Goal: Task Accomplishment & Management: Manage account settings

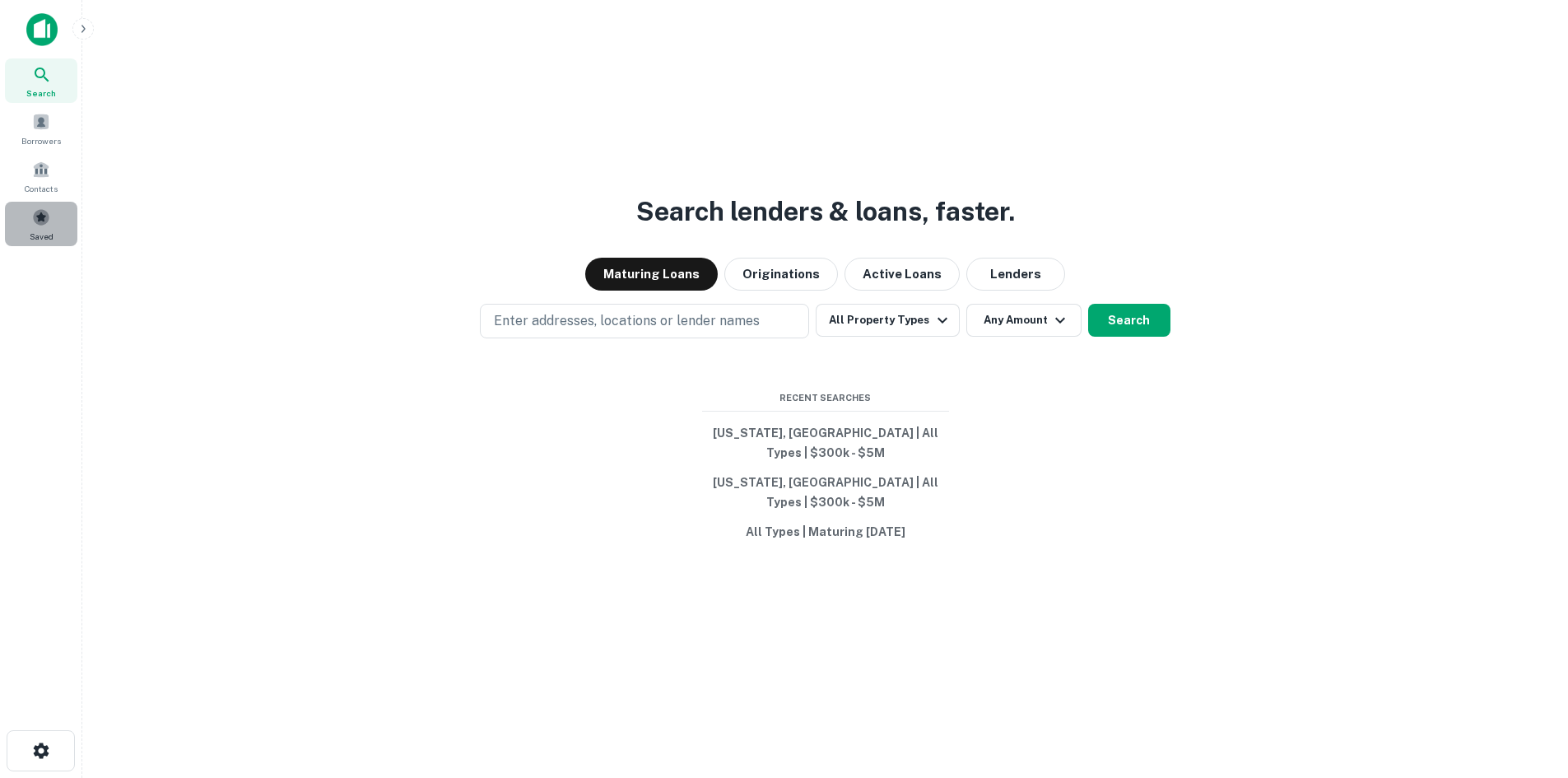
click at [25, 211] on div "Saved" at bounding box center [41, 224] width 73 height 45
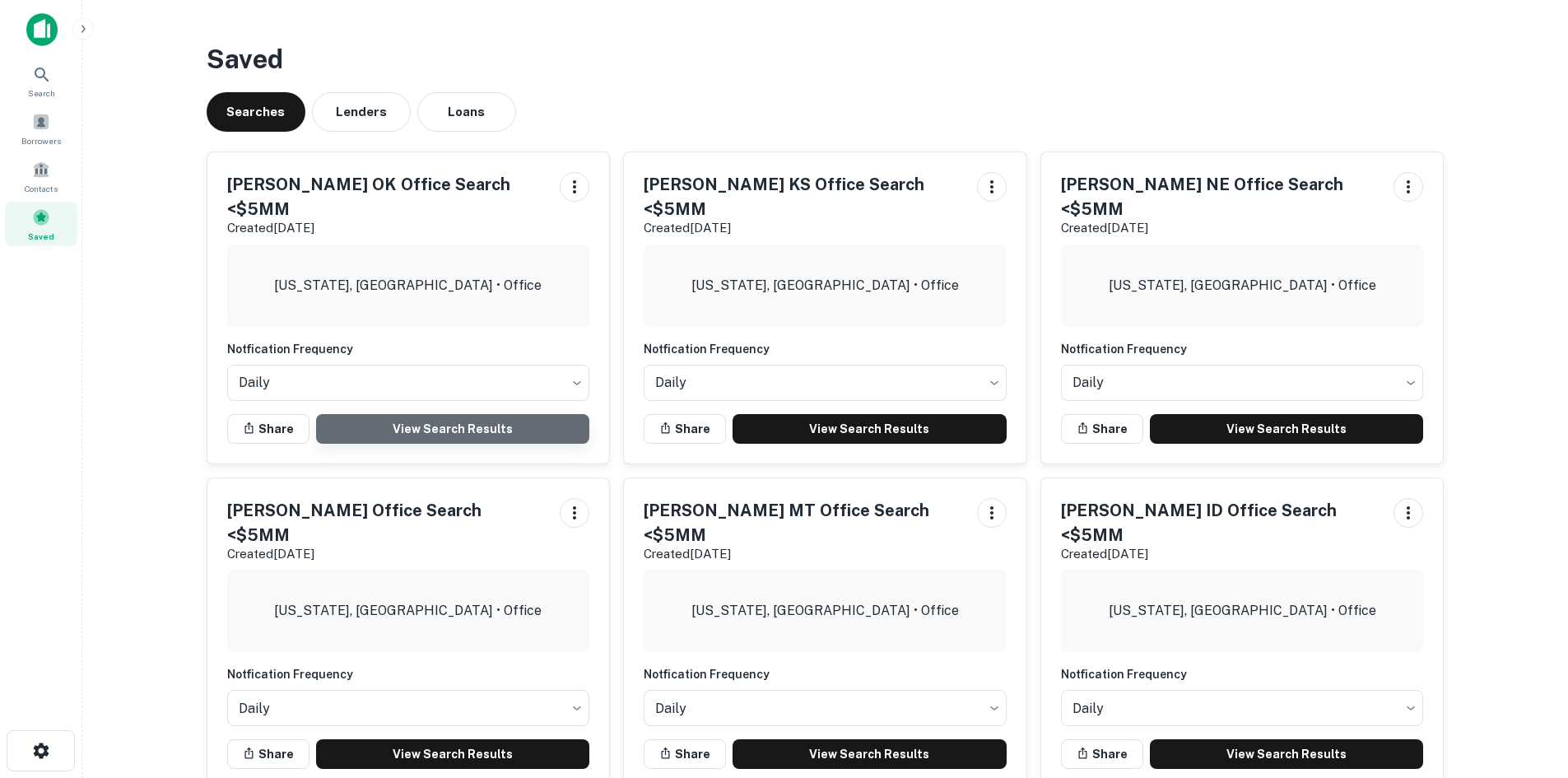
click at [422, 414] on link "View Search Results" at bounding box center [453, 429] width 275 height 30
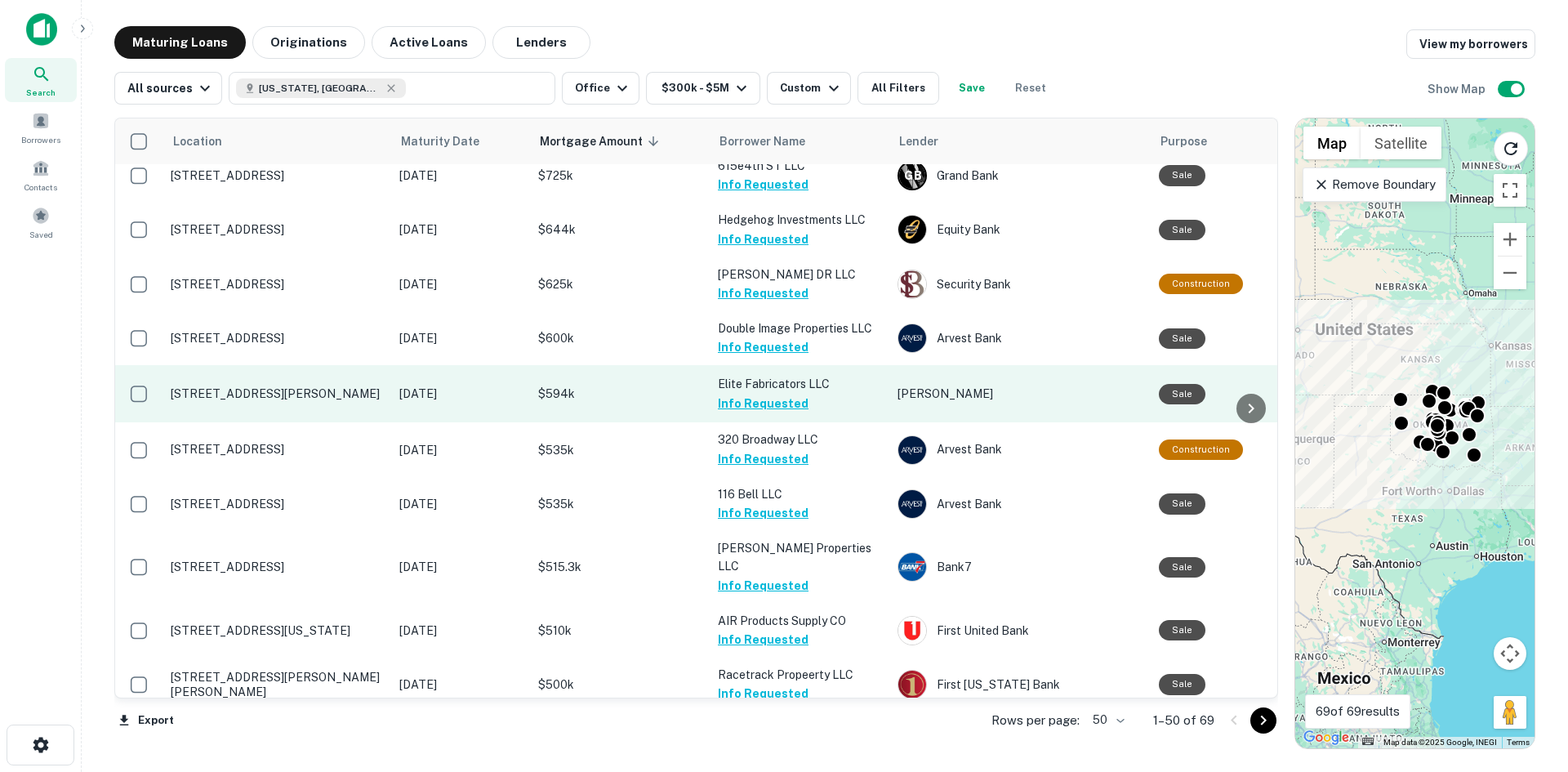
scroll to position [2341, 0]
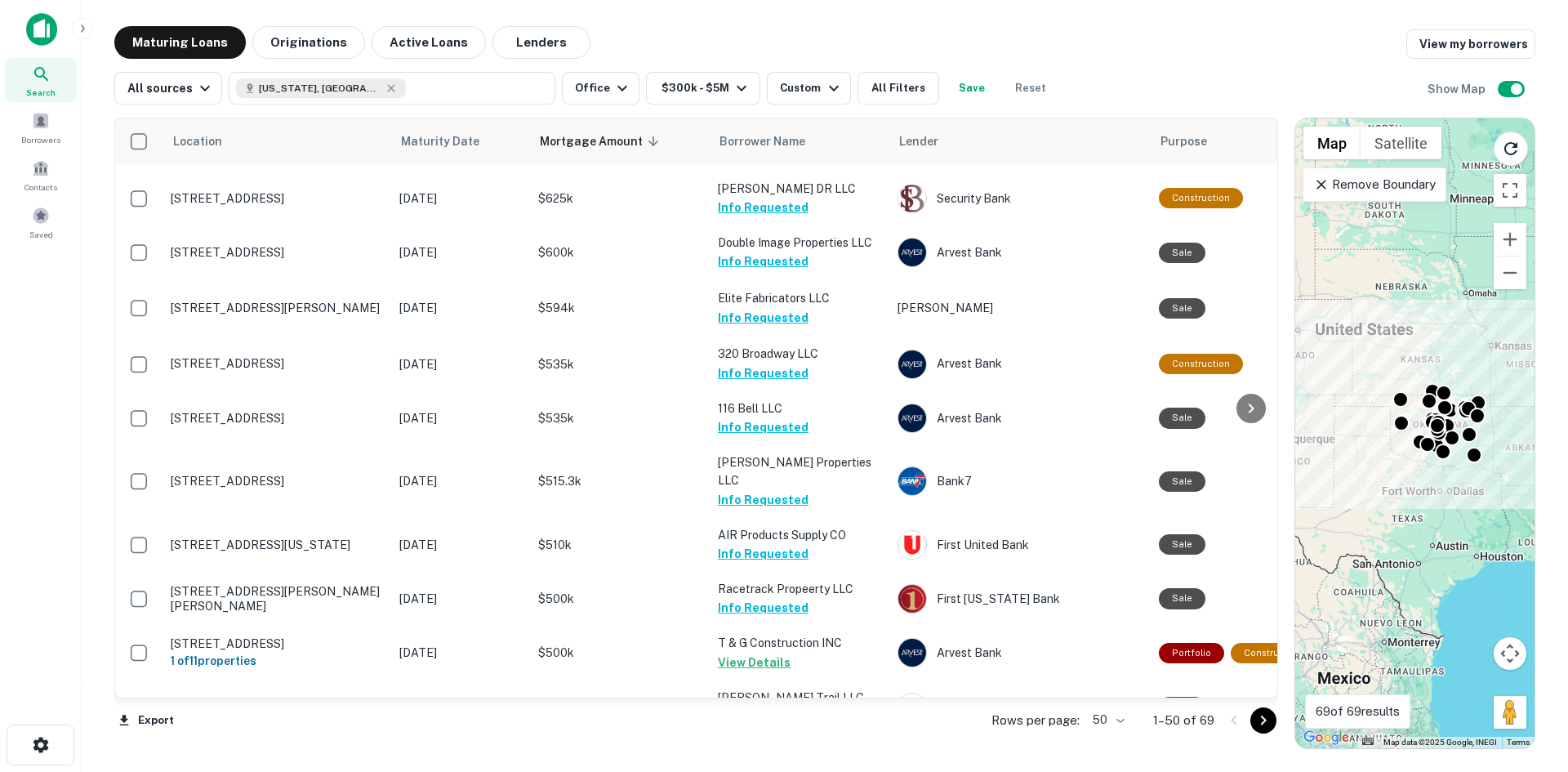
click at [1257, 723] on icon "Go to next page" at bounding box center [1263, 720] width 19 height 19
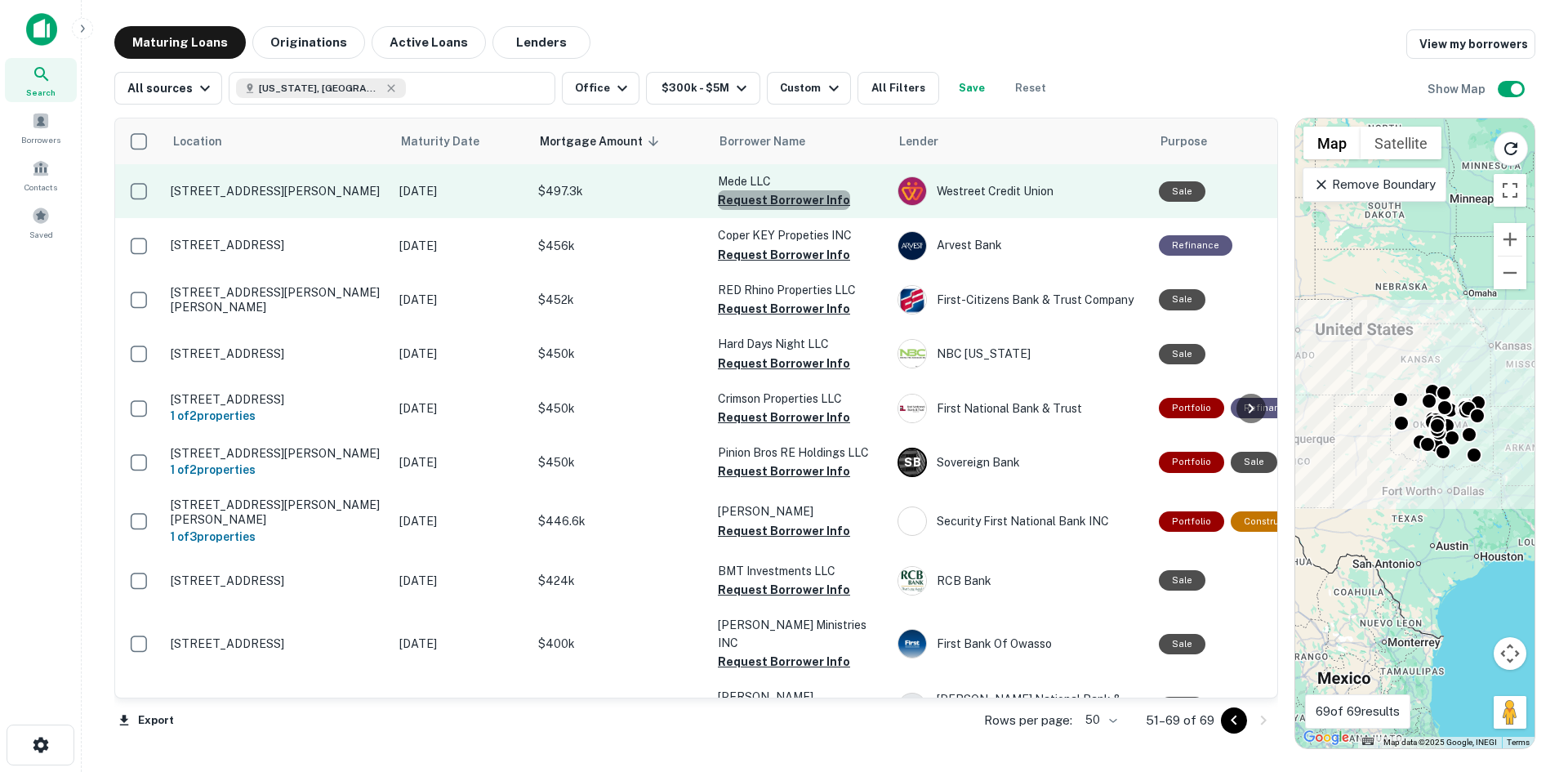
click at [788, 197] on button "Request Borrower Info" at bounding box center [784, 199] width 132 height 19
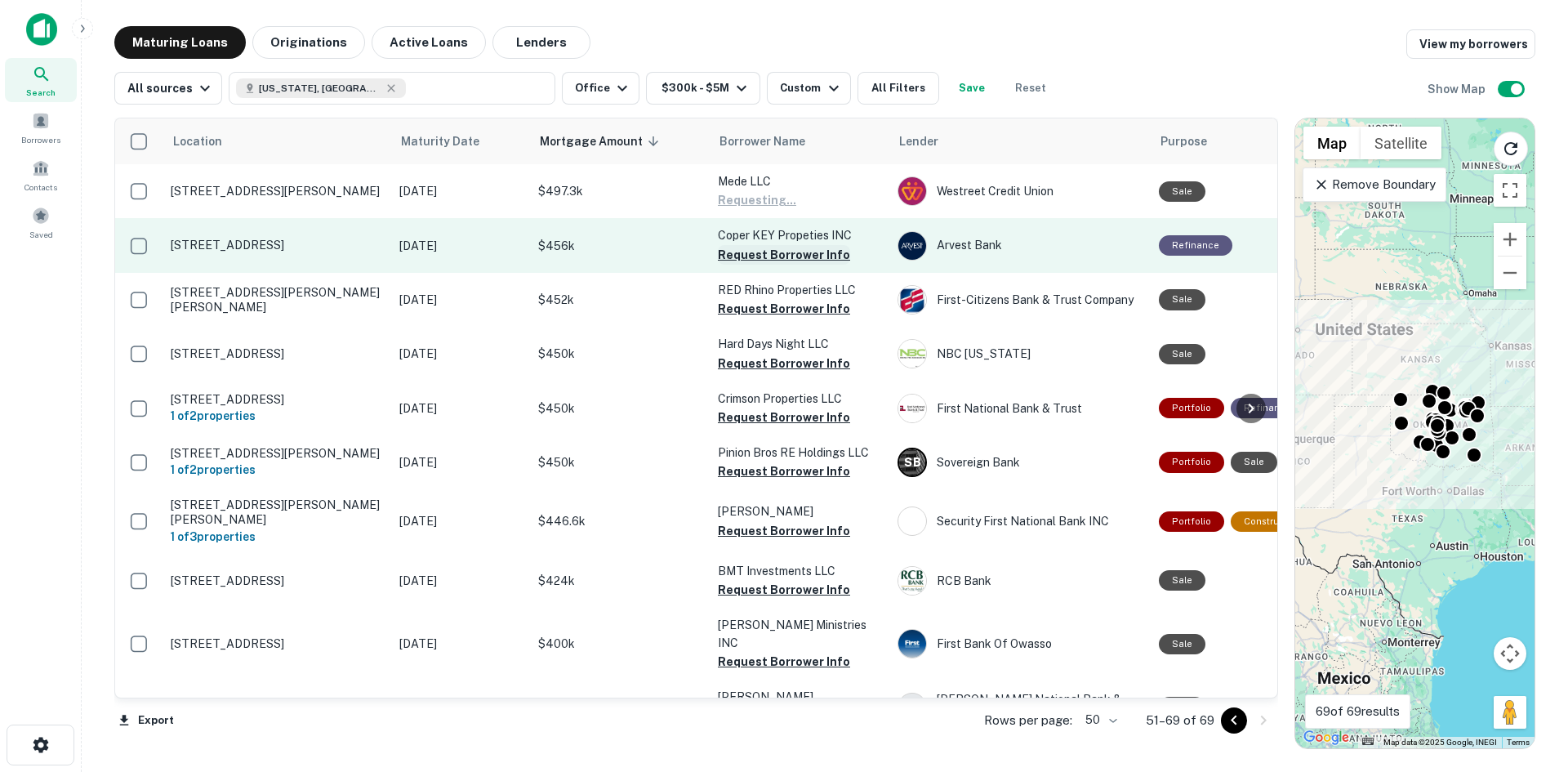
click at [790, 251] on button "Request Borrower Info" at bounding box center [784, 254] width 132 height 19
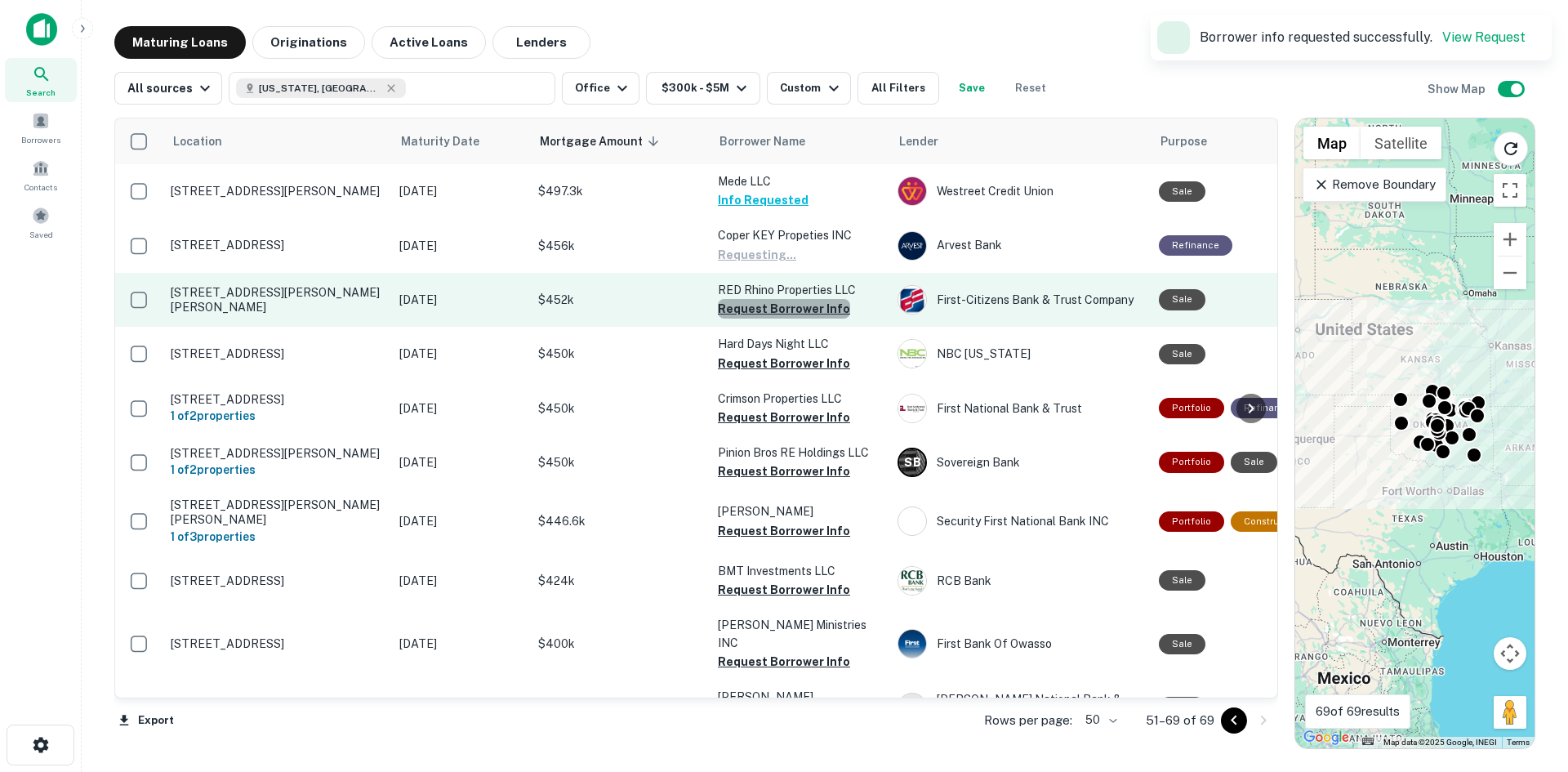
click at [789, 303] on button "Request Borrower Info" at bounding box center [784, 308] width 132 height 19
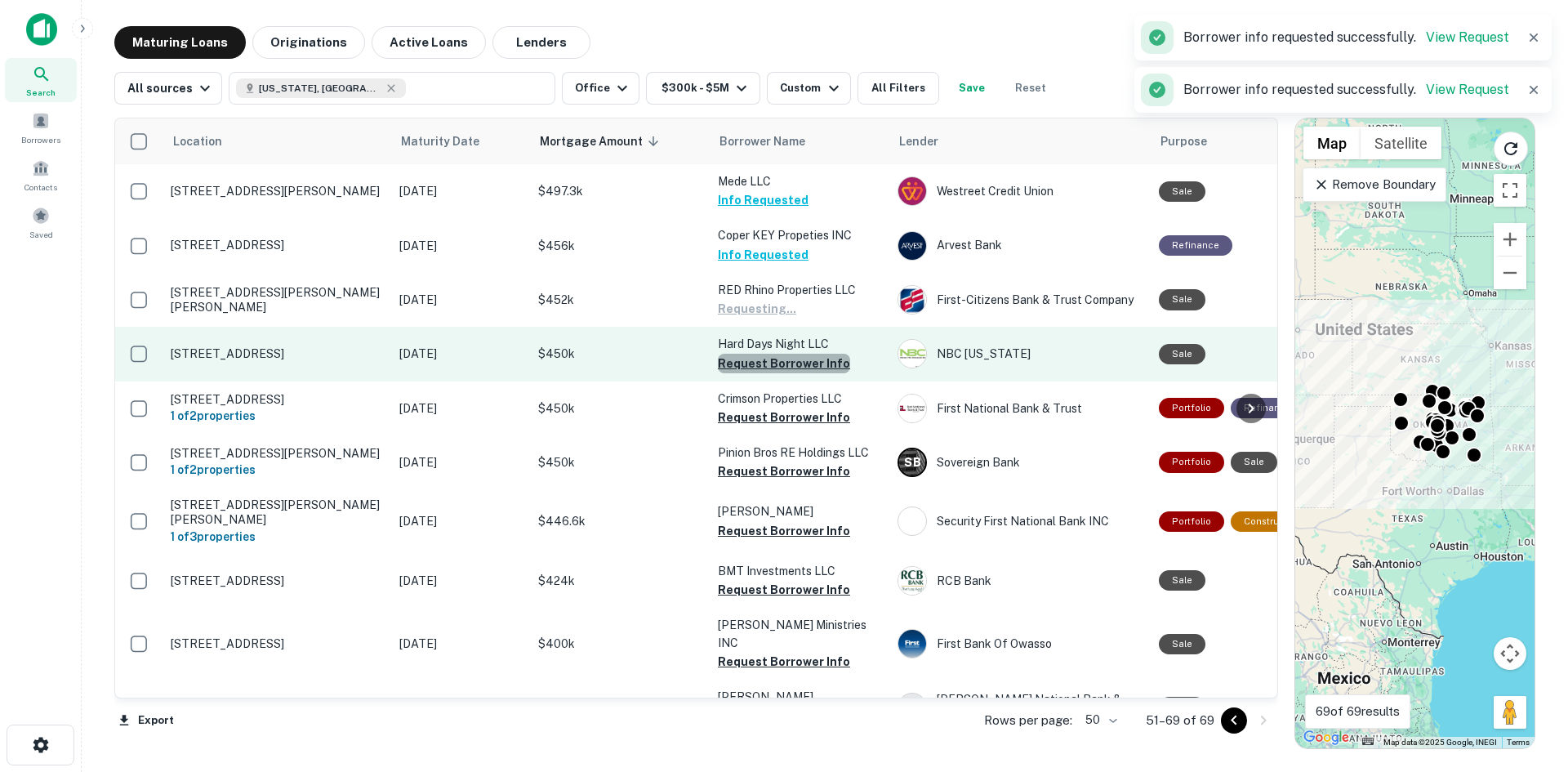
click at [789, 358] on button "Request Borrower Info" at bounding box center [784, 363] width 132 height 19
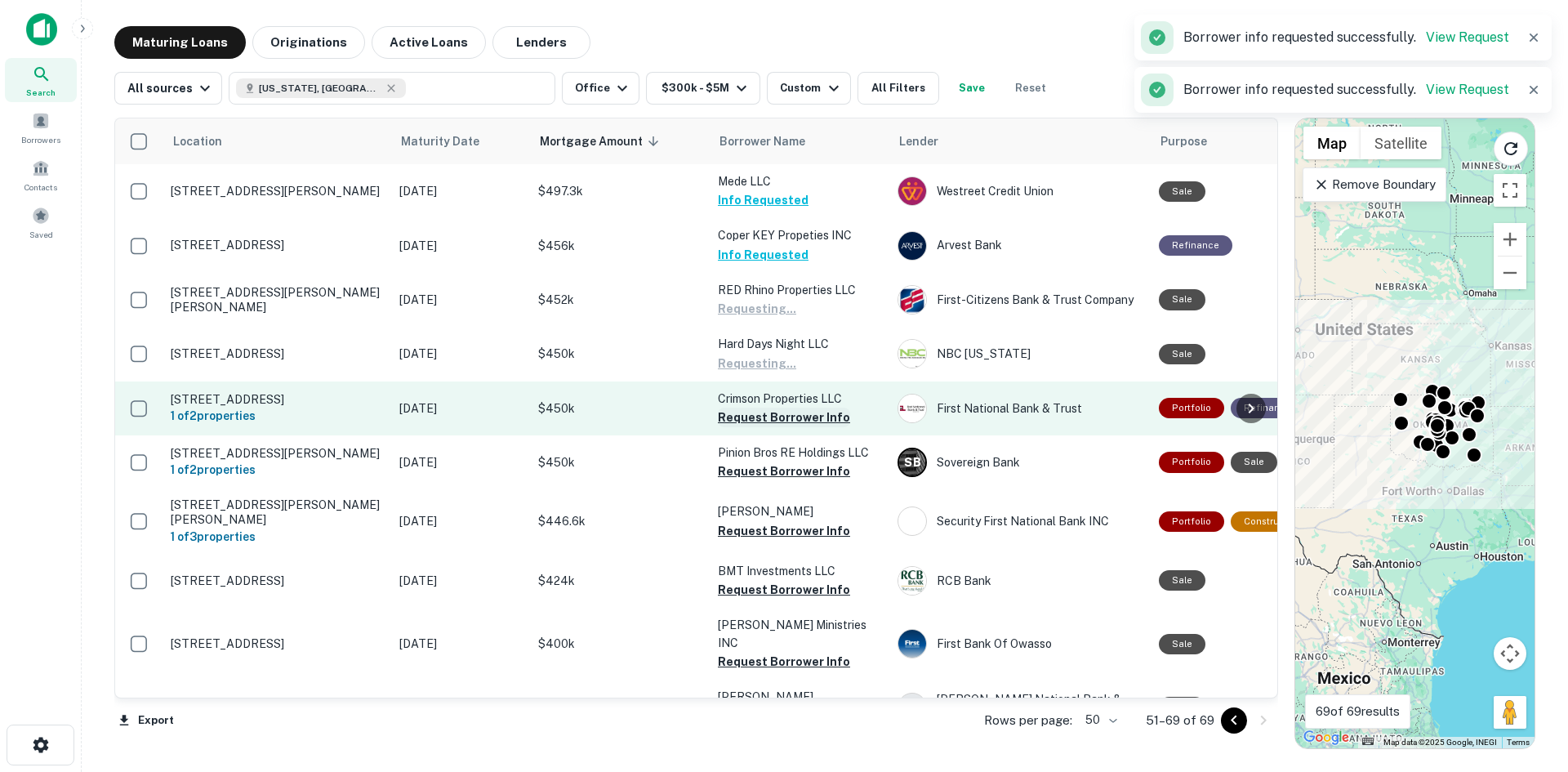
click at [789, 418] on button "Request Borrower Info" at bounding box center [784, 416] width 132 height 19
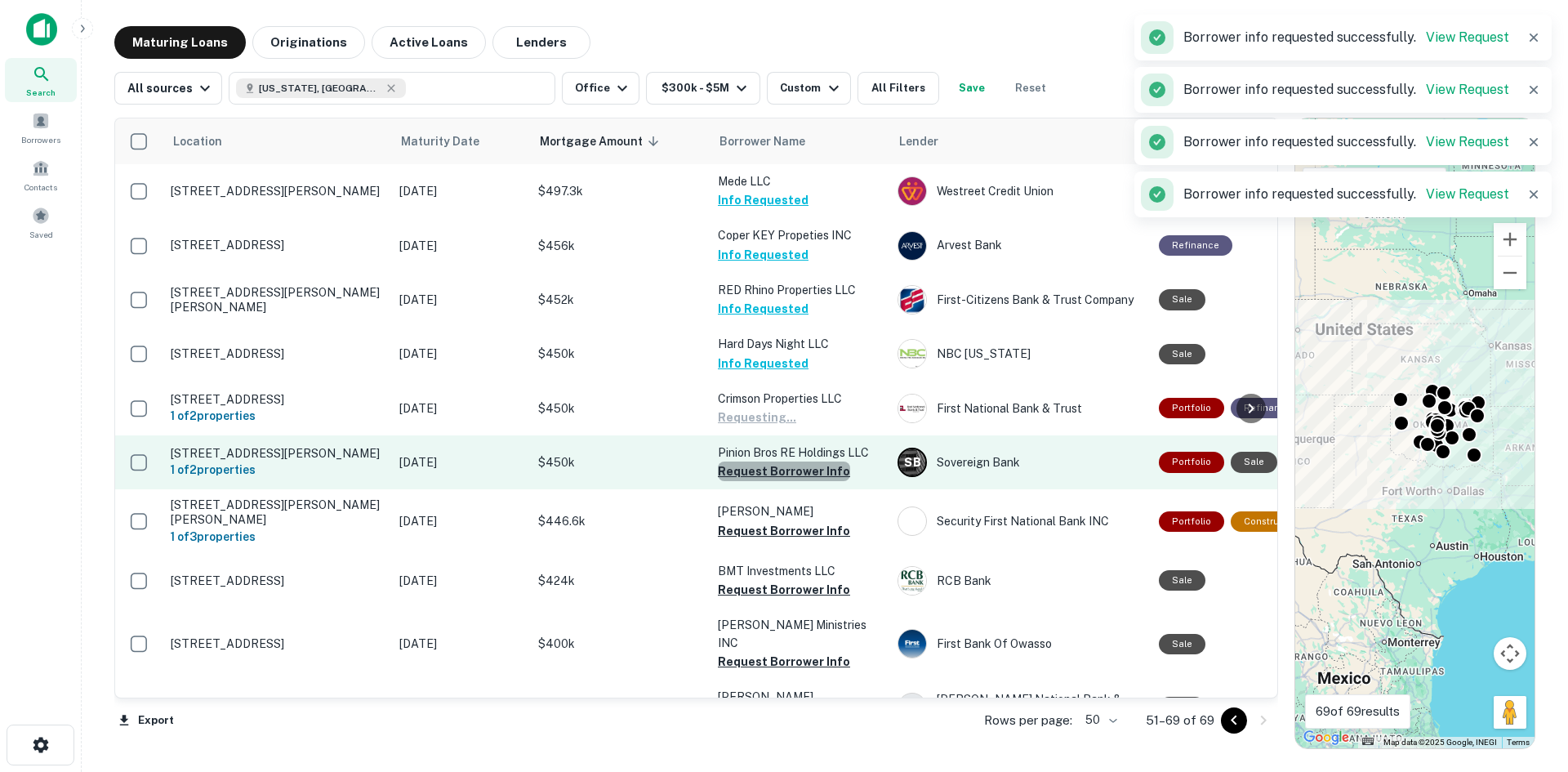
click at [789, 469] on button "Request Borrower Info" at bounding box center [784, 471] width 132 height 19
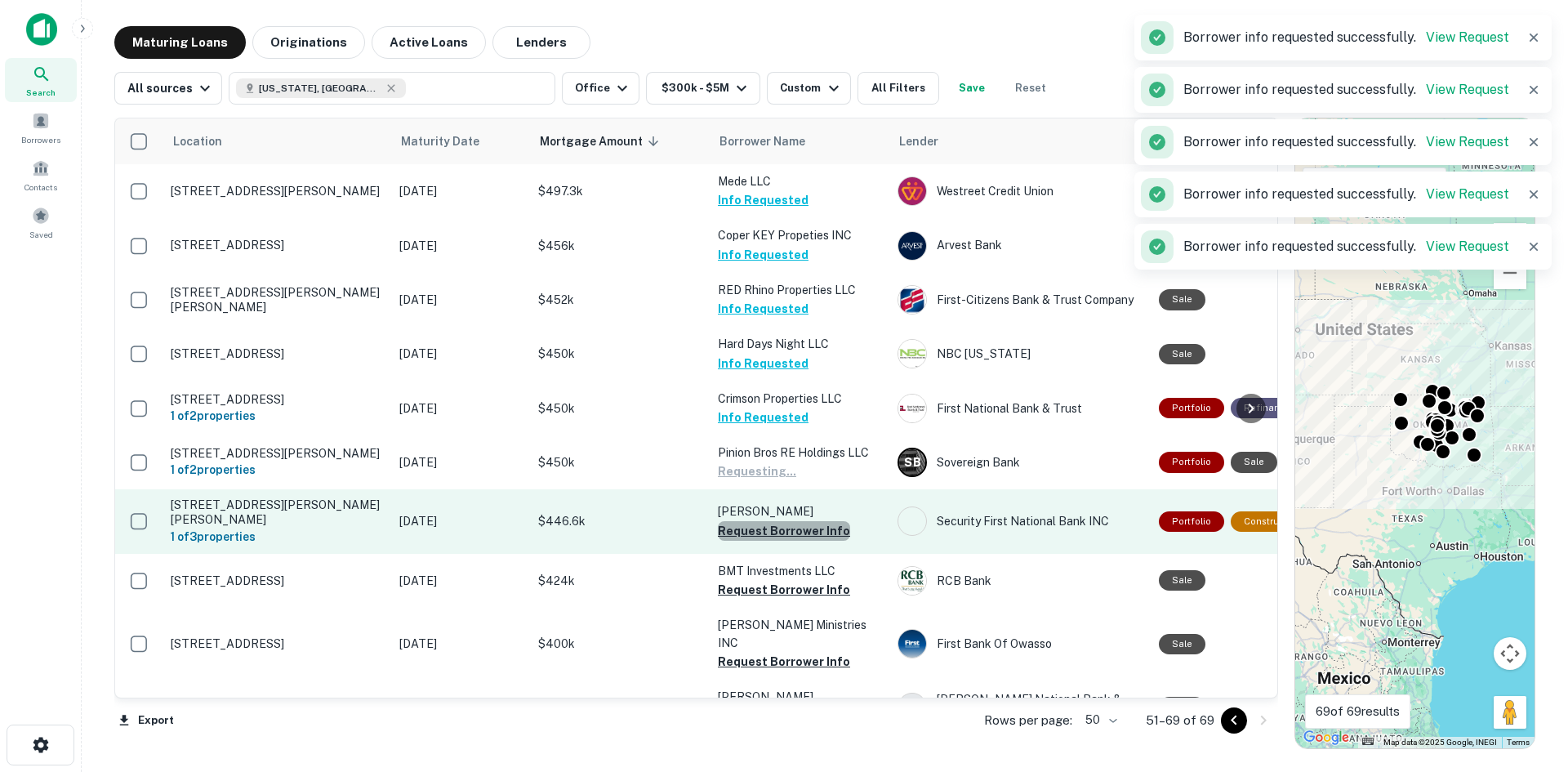
click at [787, 524] on button "Request Borrower Info" at bounding box center [784, 530] width 132 height 19
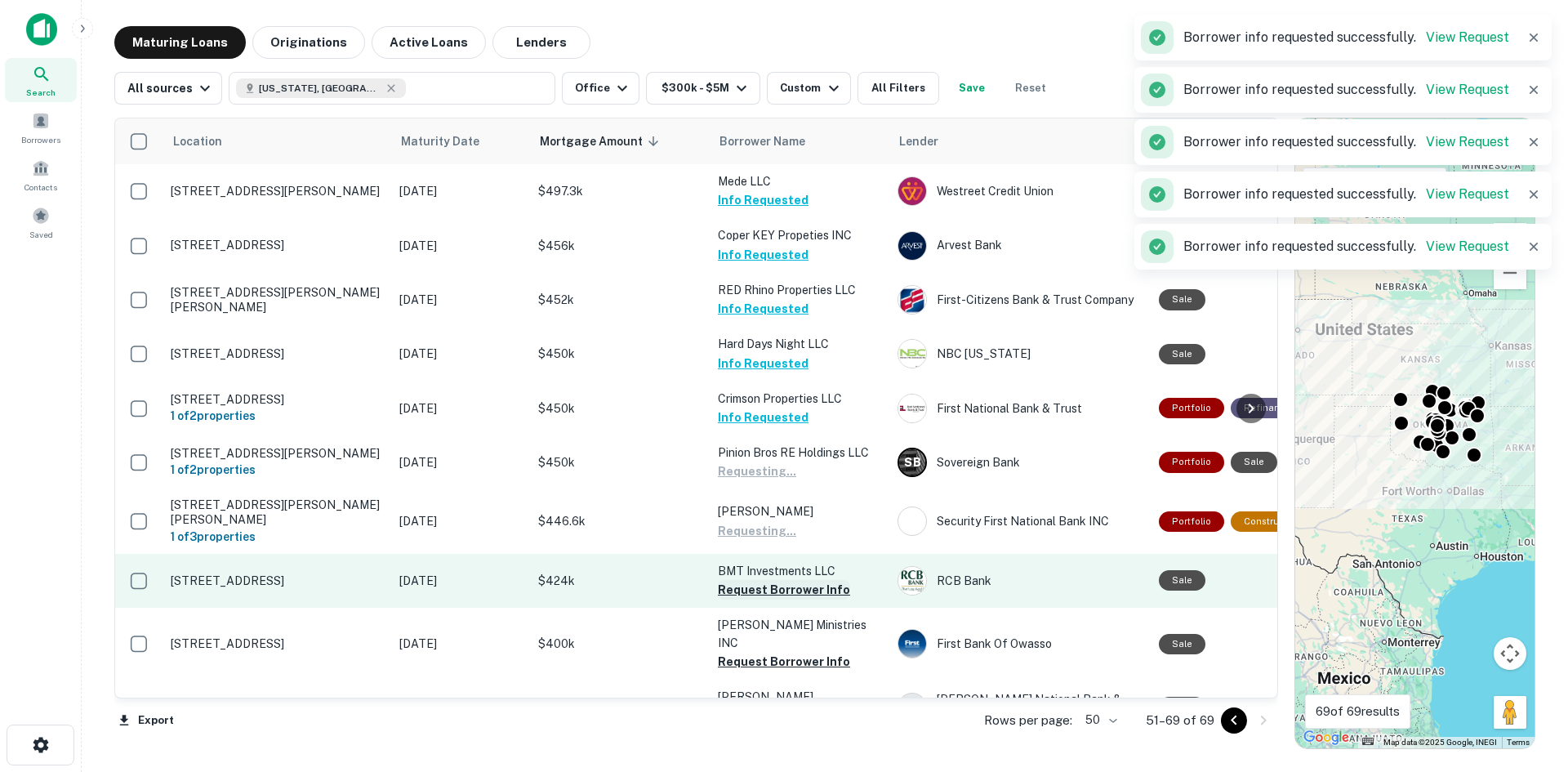
click at [785, 580] on button "Request Borrower Info" at bounding box center [784, 589] width 132 height 19
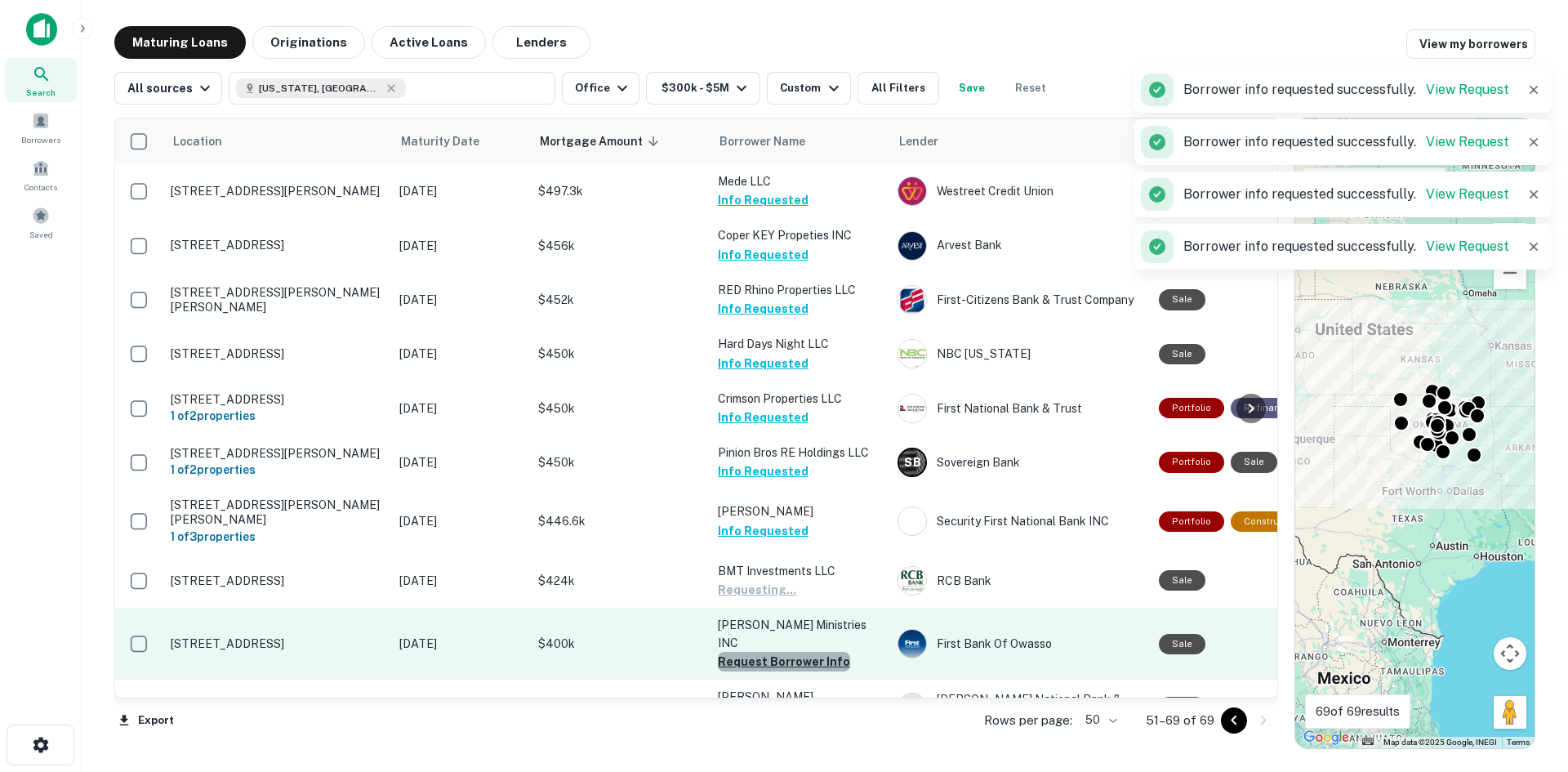
click at [794, 652] on button "Request Borrower Info" at bounding box center [784, 661] width 132 height 19
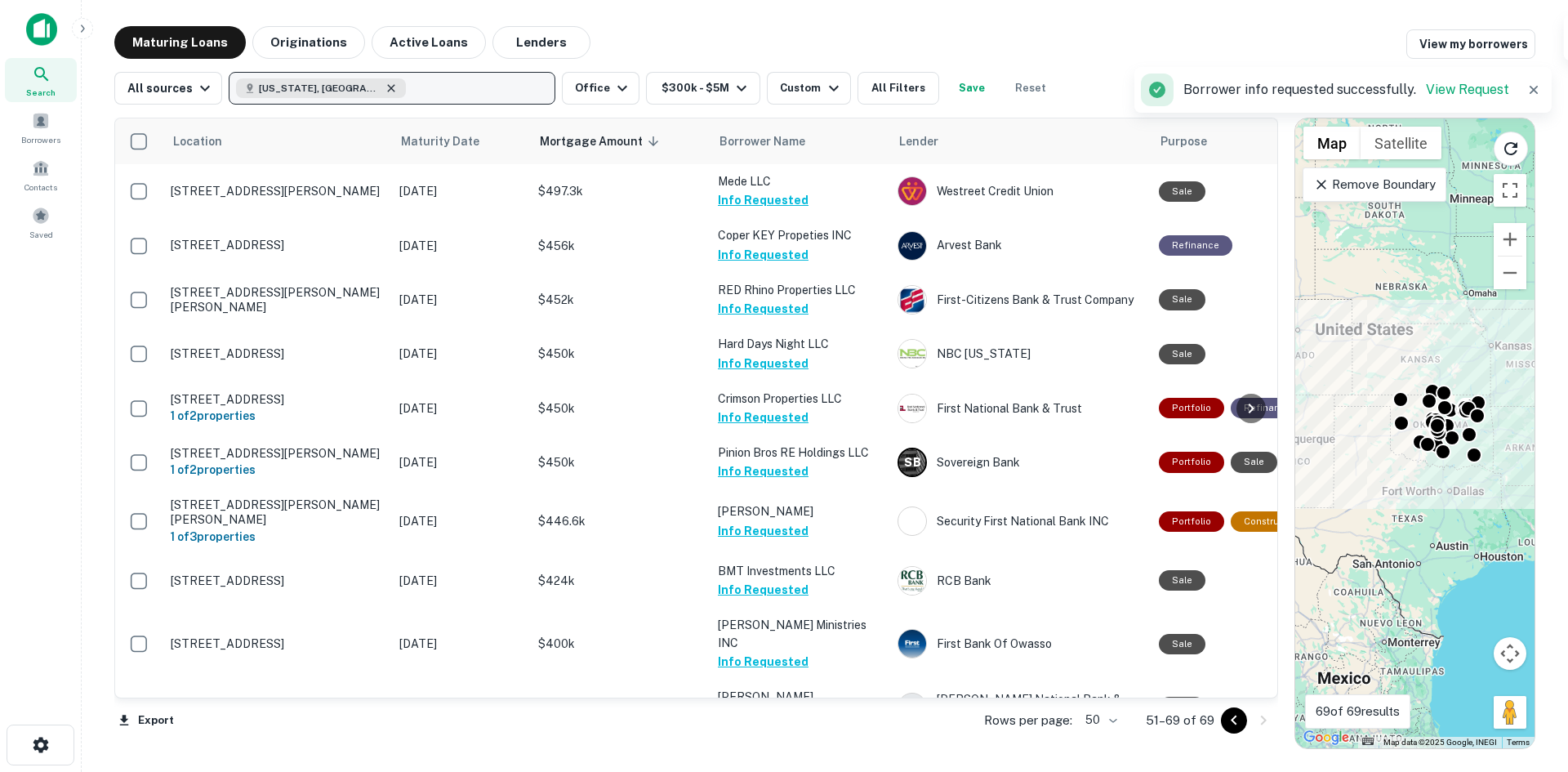
click at [385, 83] on icon "button" at bounding box center [392, 88] width 13 height 13
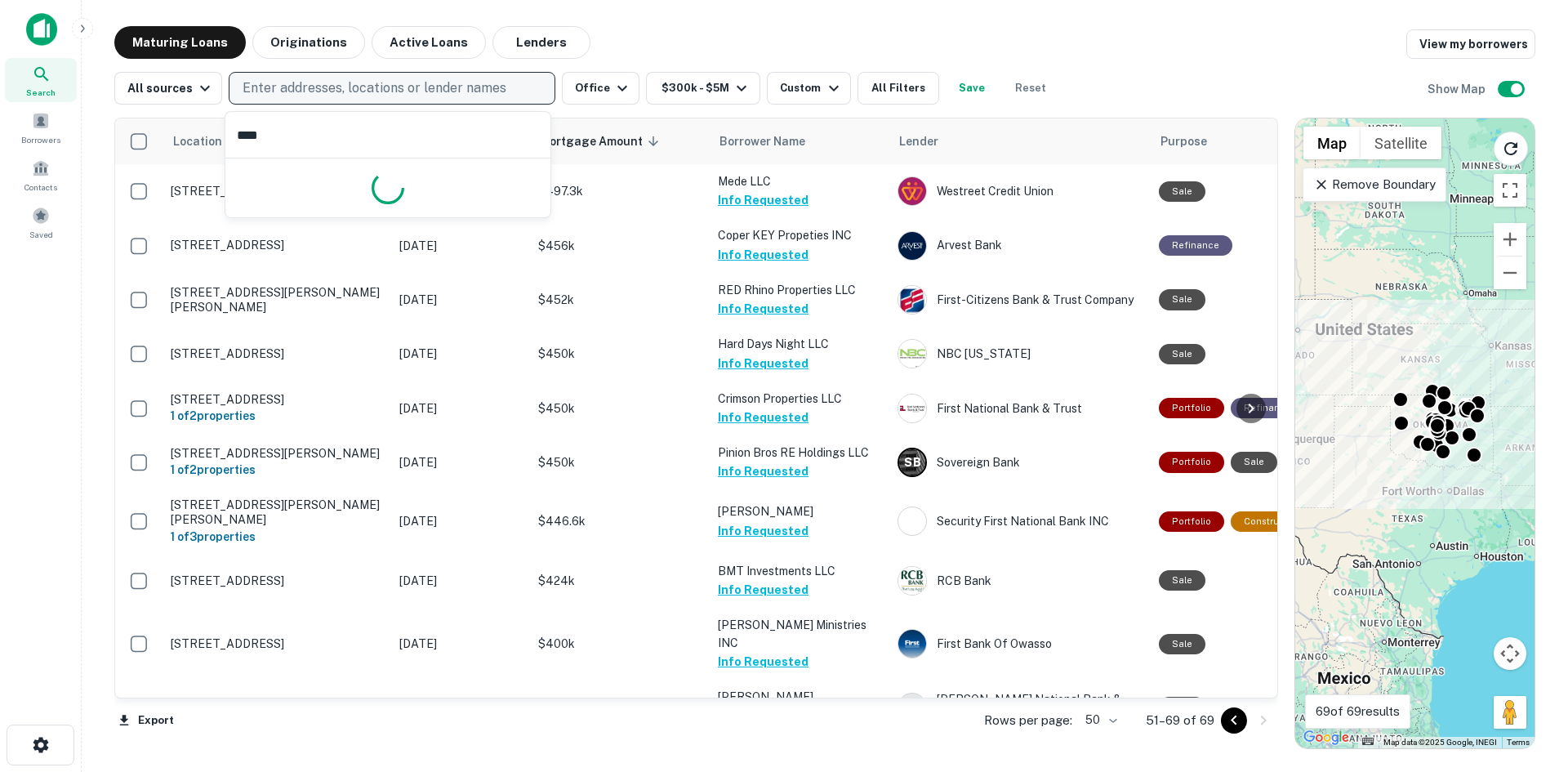
type input "*****"
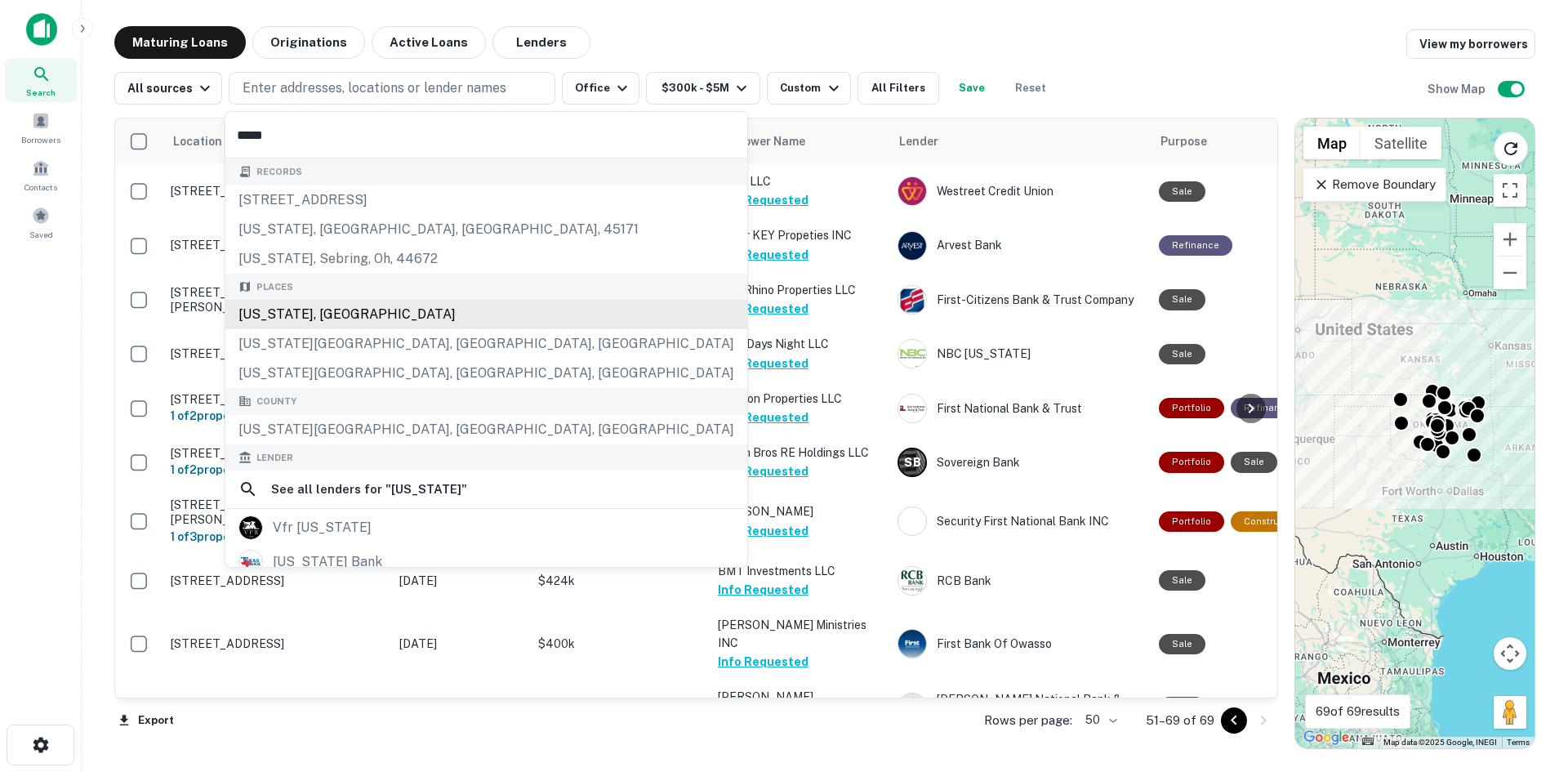
click at [374, 319] on div "[US_STATE], [GEOGRAPHIC_DATA]" at bounding box center [486, 315] width 522 height 30
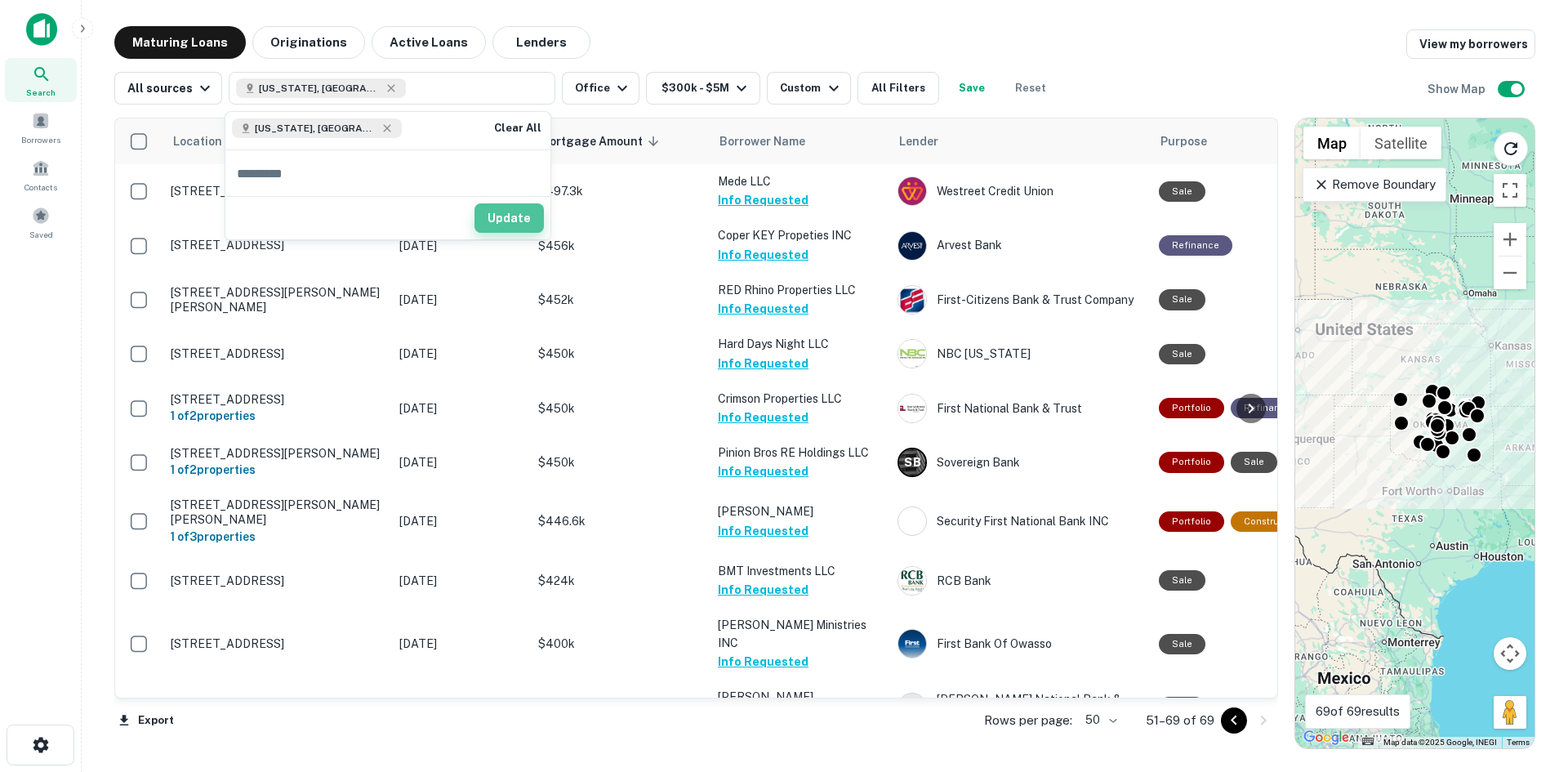
click at [505, 223] on button "Update" at bounding box center [509, 218] width 69 height 30
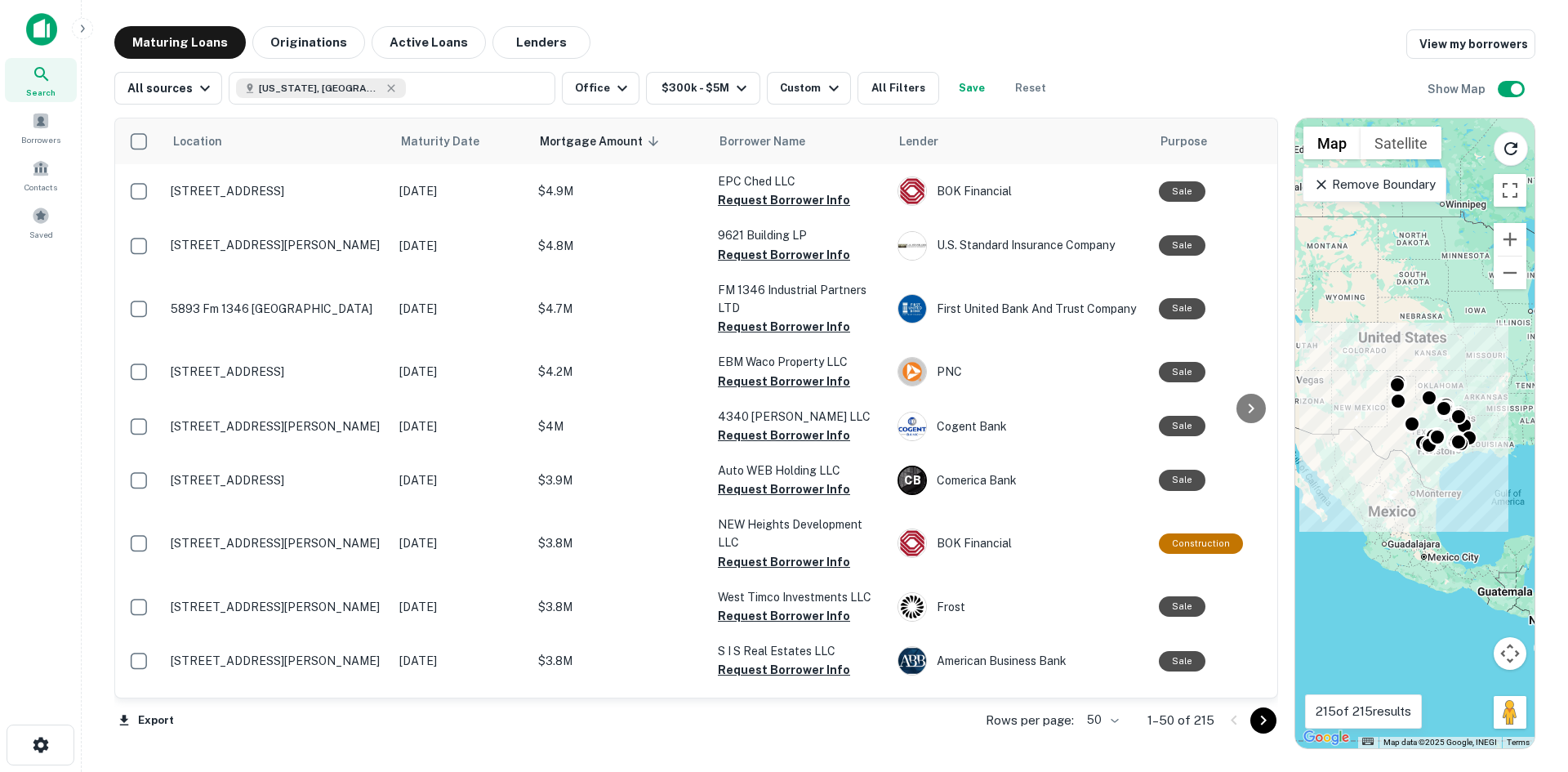
click at [773, 25] on main "Maturing Loans Originations Active Loans Lenders View my borrowers All sources …" at bounding box center [825, 386] width 1487 height 772
click at [964, 88] on button "Save" at bounding box center [971, 88] width 53 height 32
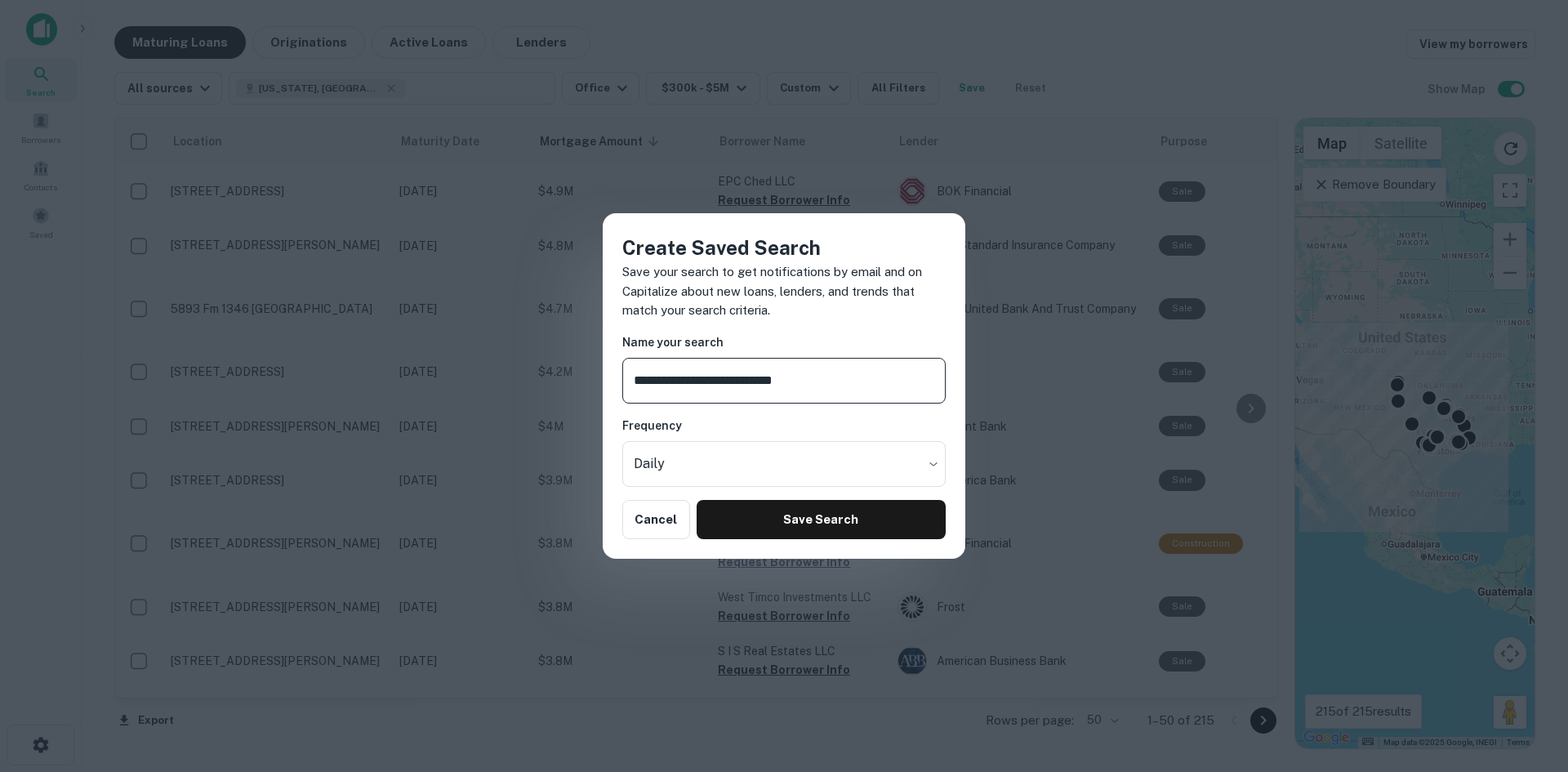
click at [689, 379] on input "**********" at bounding box center [784, 380] width 323 height 46
type input "**********"
click at [810, 527] on button "Save Search" at bounding box center [822, 519] width 249 height 39
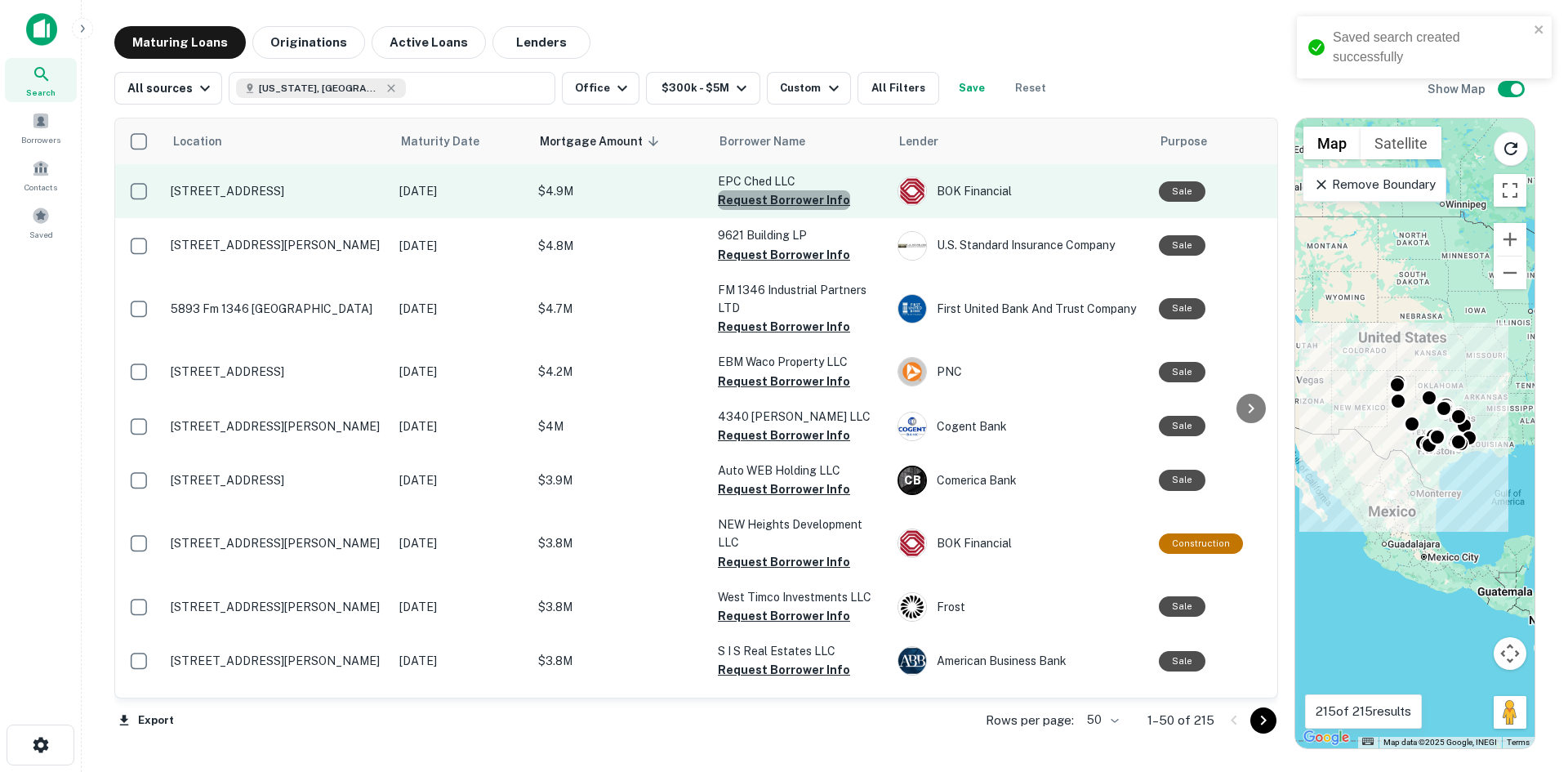
click at [803, 195] on button "Request Borrower Info" at bounding box center [784, 199] width 132 height 19
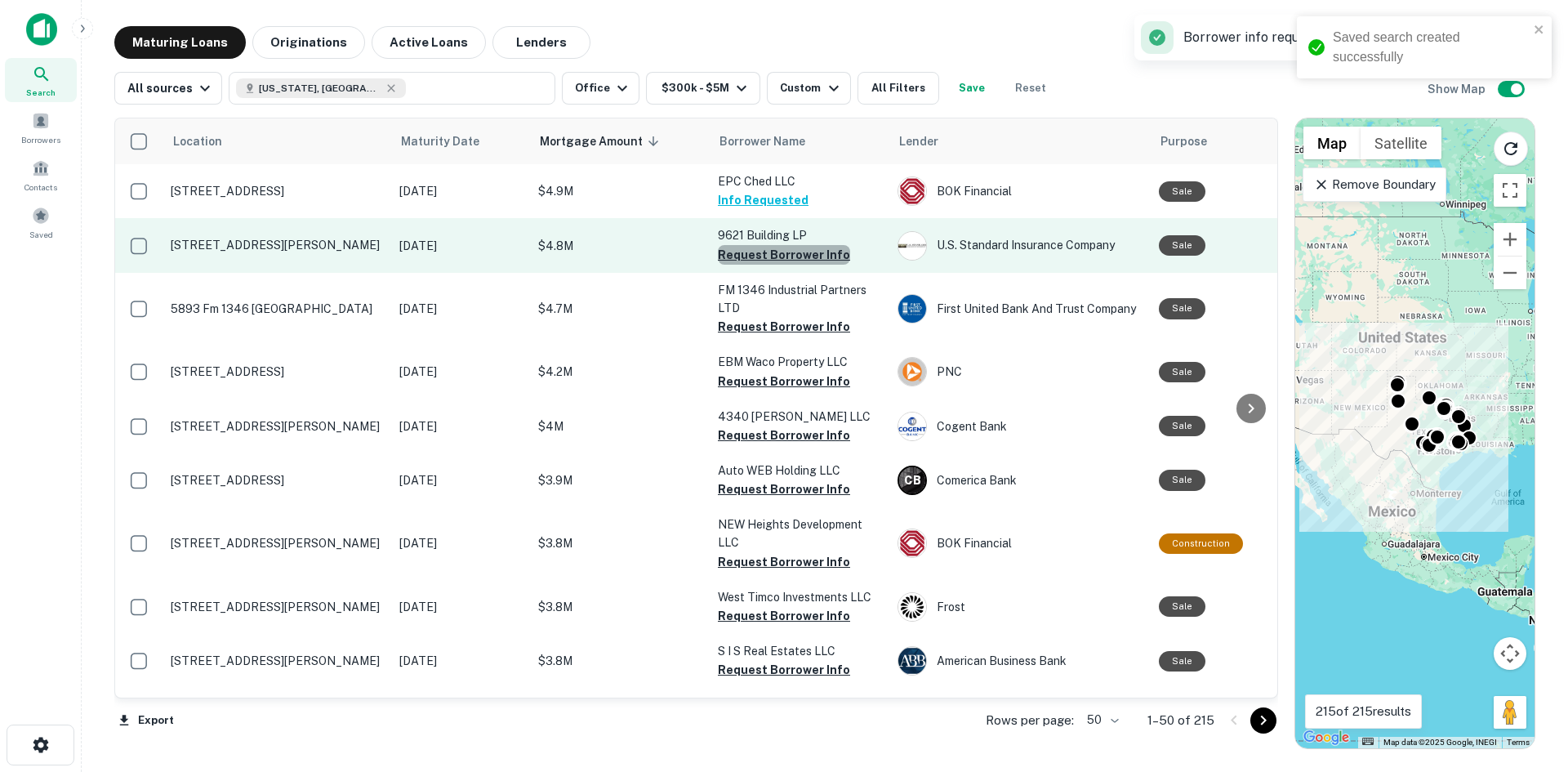
click at [797, 259] on button "Request Borrower Info" at bounding box center [784, 254] width 132 height 19
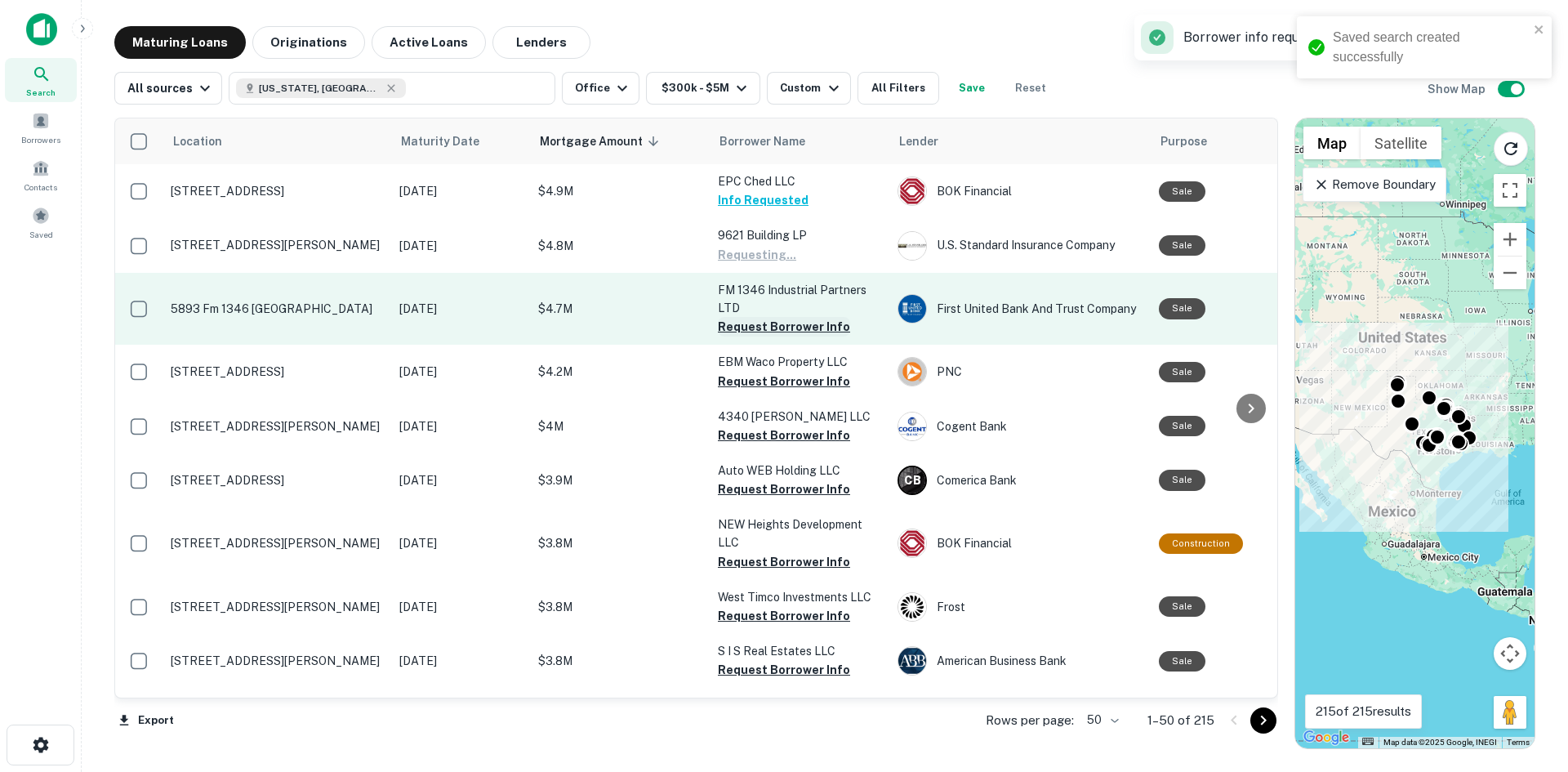
click at [796, 329] on button "Request Borrower Info" at bounding box center [784, 326] width 132 height 19
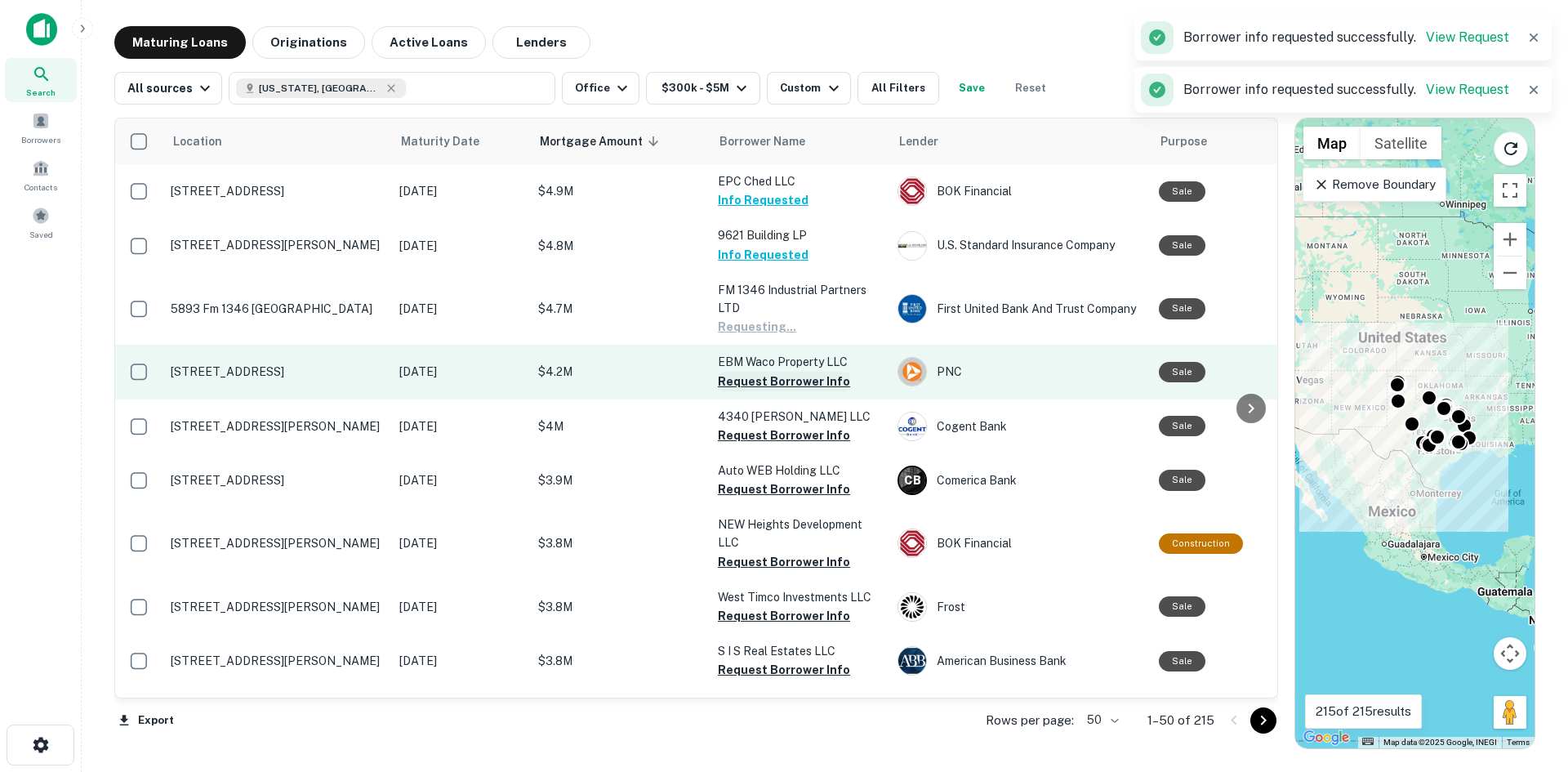
click at [793, 386] on button "Request Borrower Info" at bounding box center [784, 380] width 132 height 19
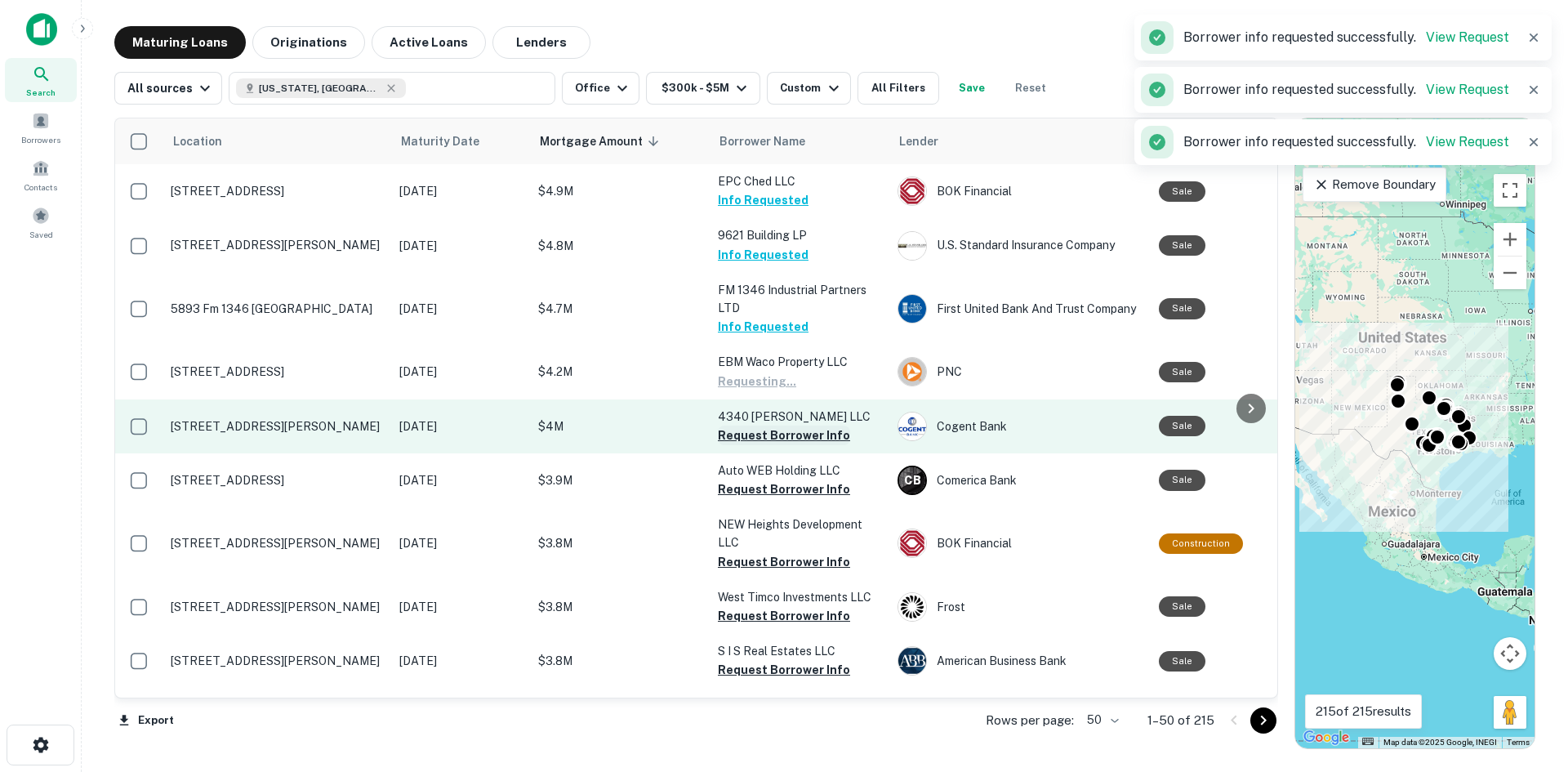
click at [793, 443] on button "Request Borrower Info" at bounding box center [784, 435] width 132 height 19
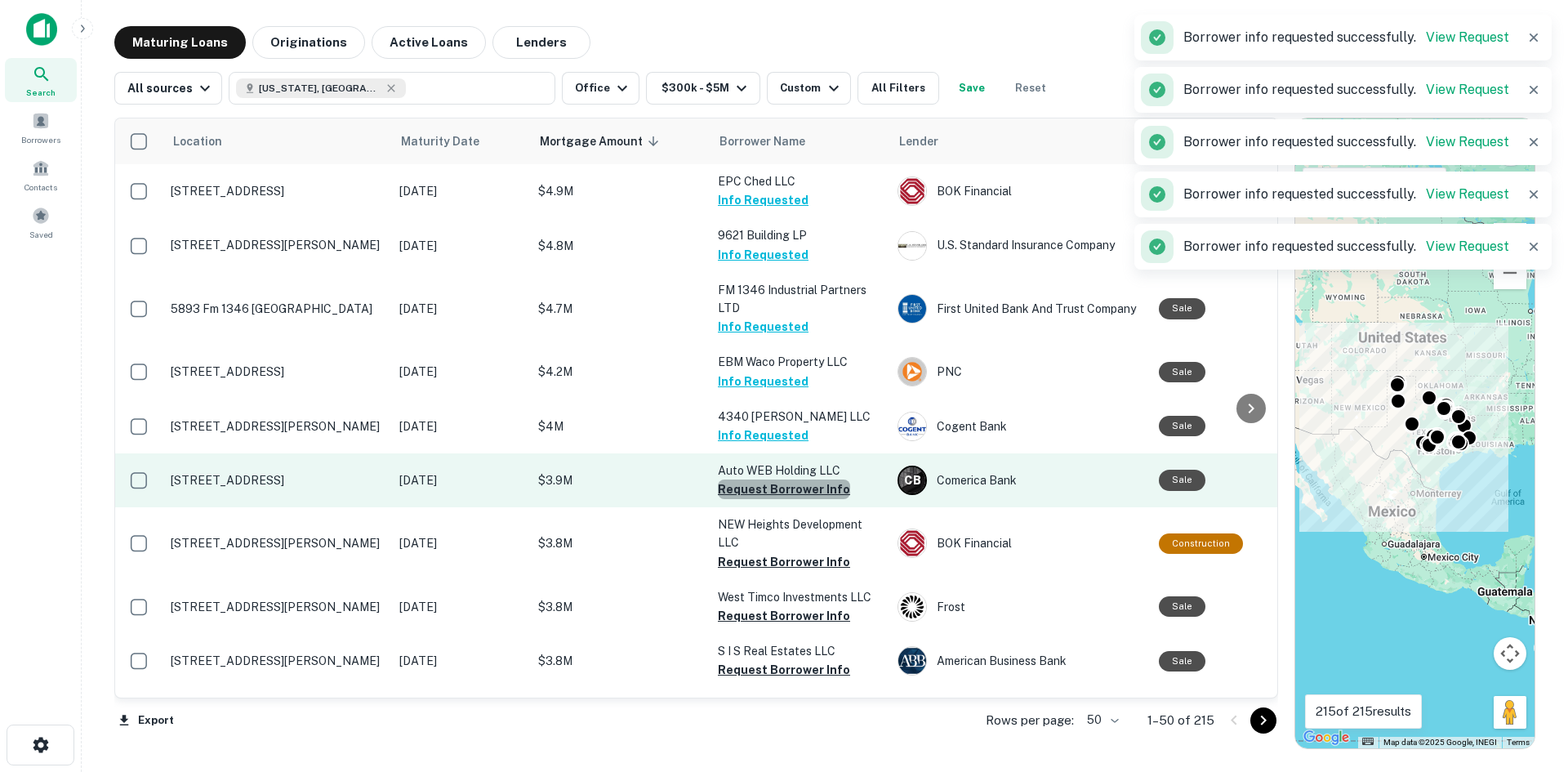
click at [789, 497] on button "Request Borrower Info" at bounding box center [784, 489] width 132 height 19
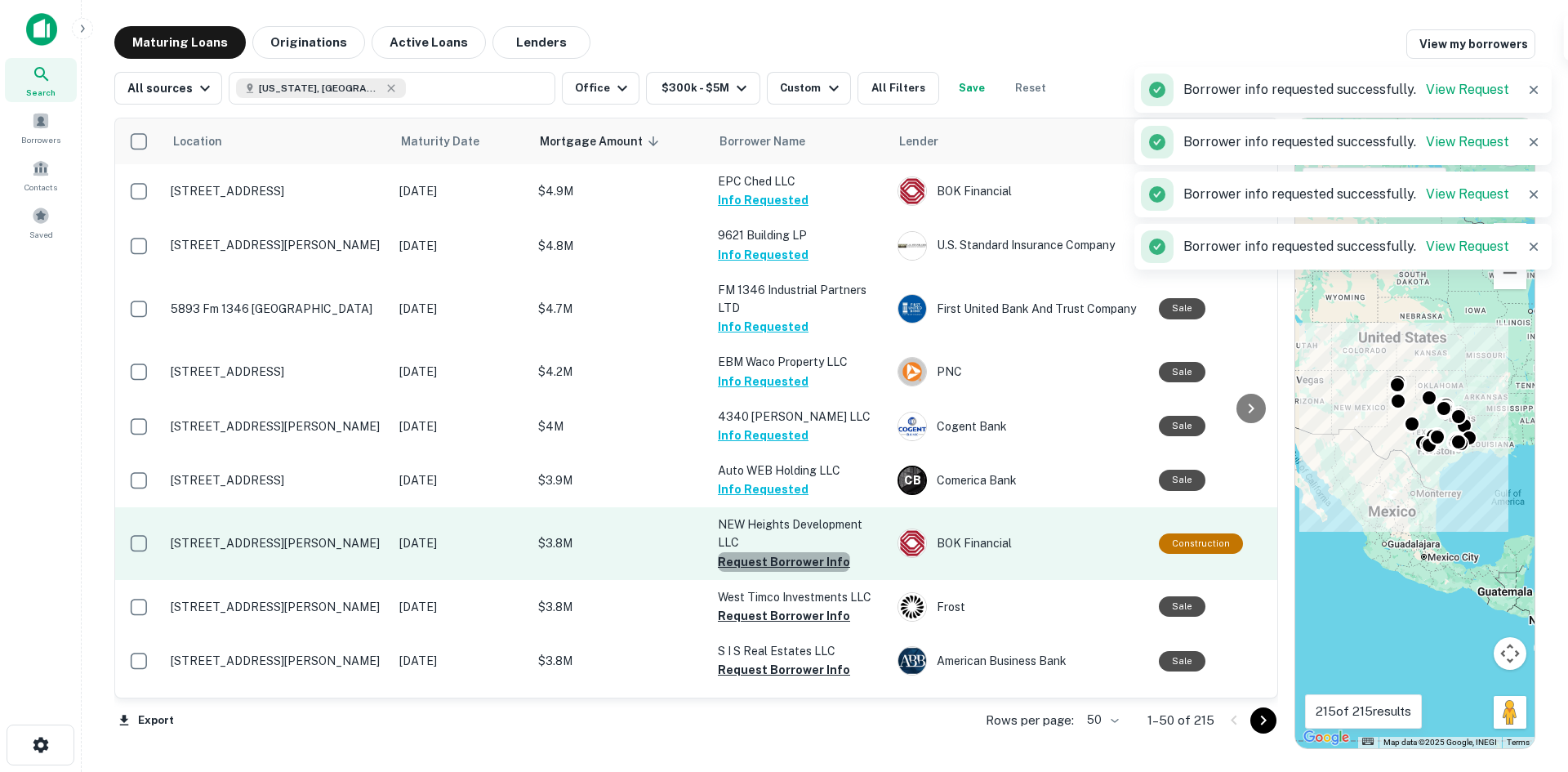
click at [782, 554] on button "Request Borrower Info" at bounding box center [784, 561] width 132 height 19
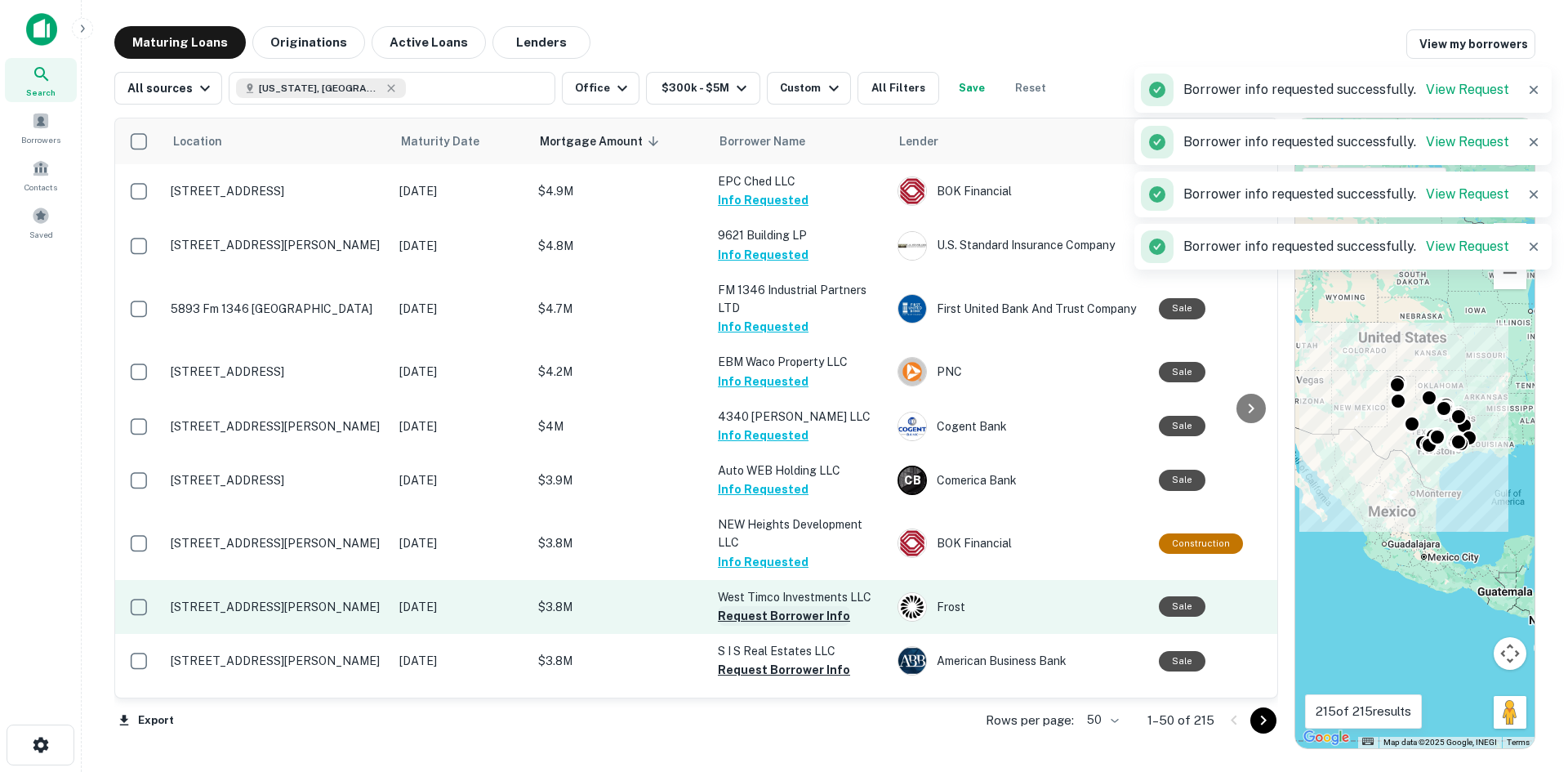
click at [782, 617] on button "Request Borrower Info" at bounding box center [784, 615] width 132 height 19
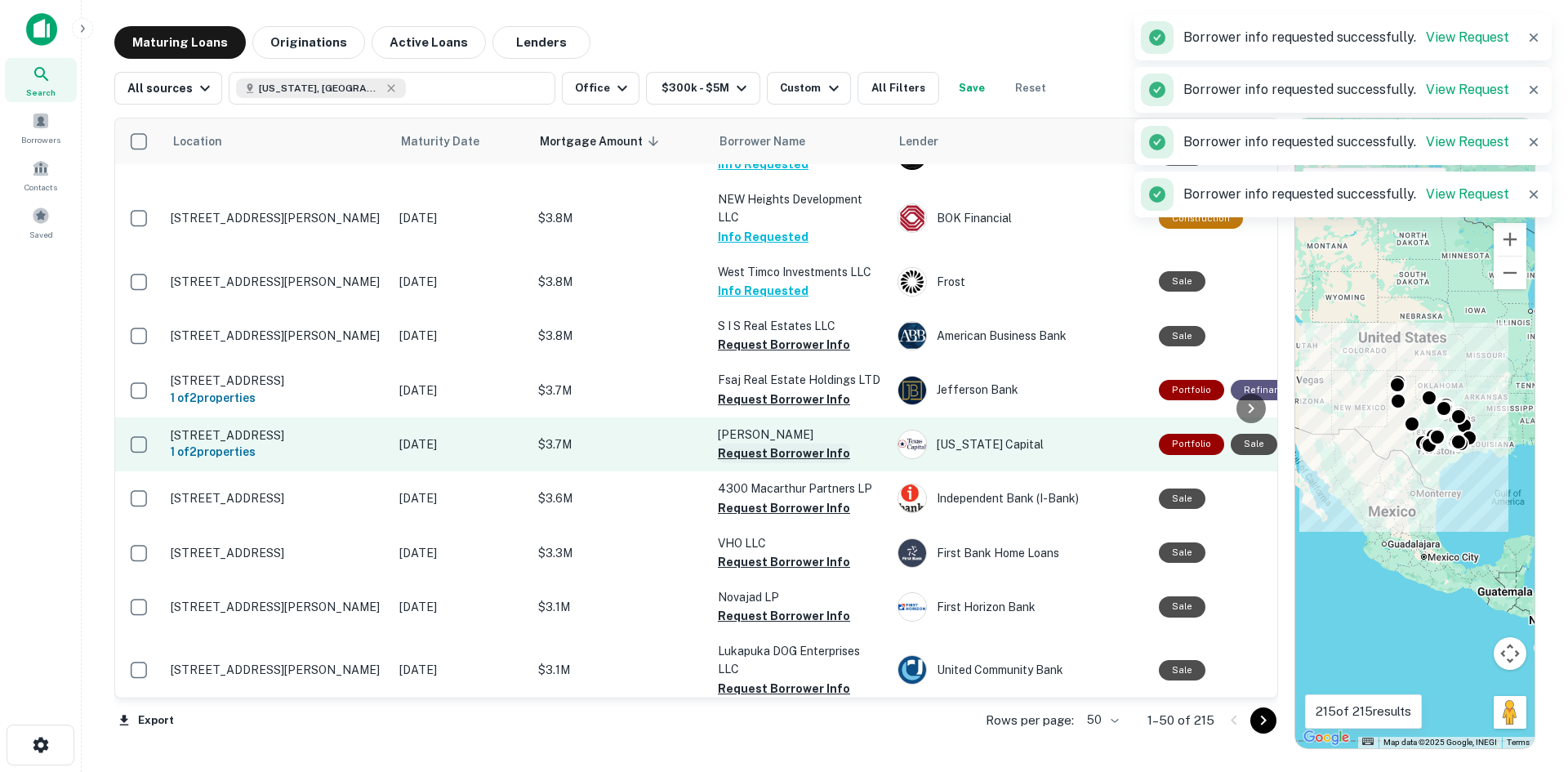
scroll to position [327, 0]
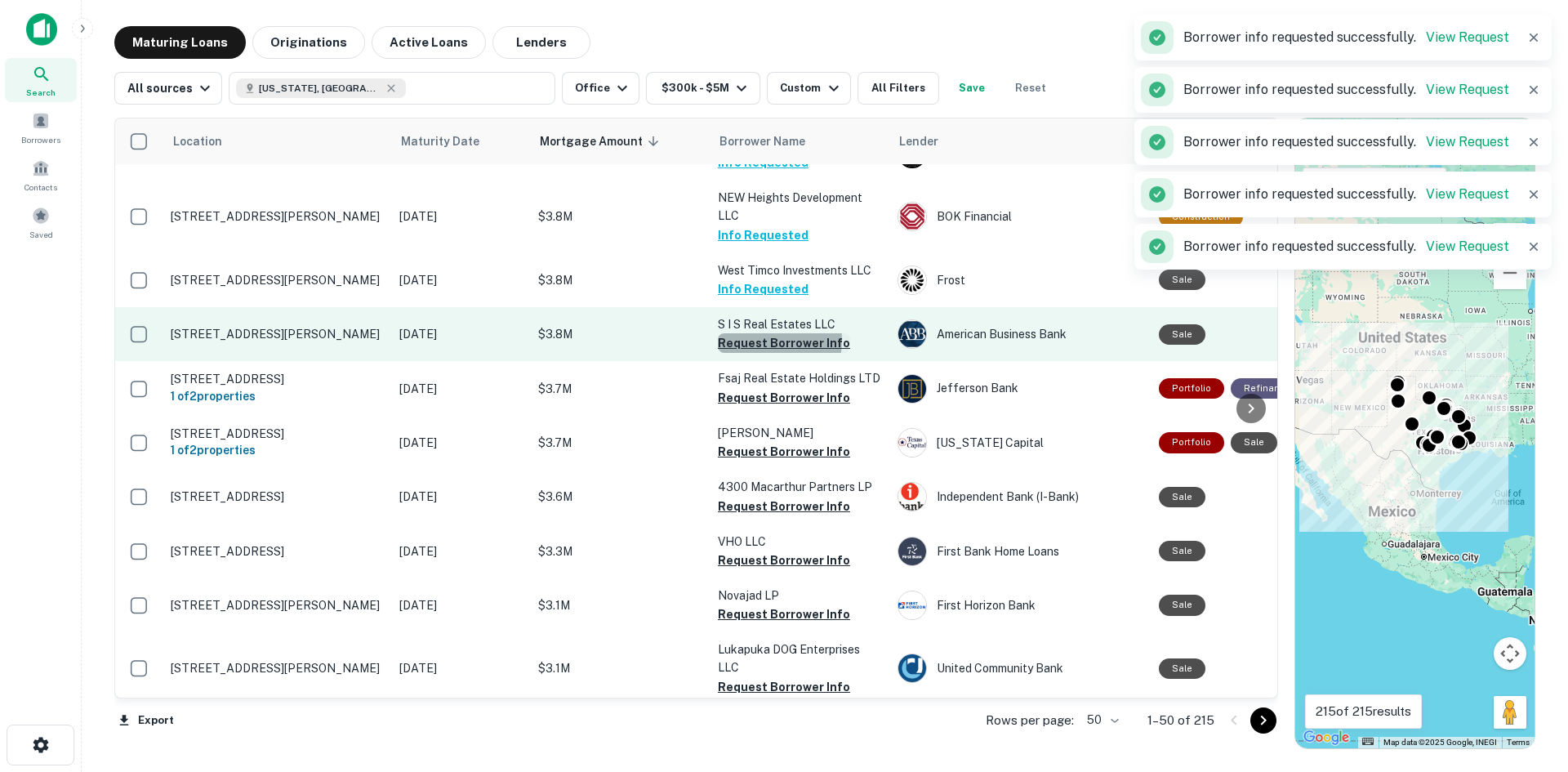
click at [761, 340] on button "Request Borrower Info" at bounding box center [784, 343] width 132 height 19
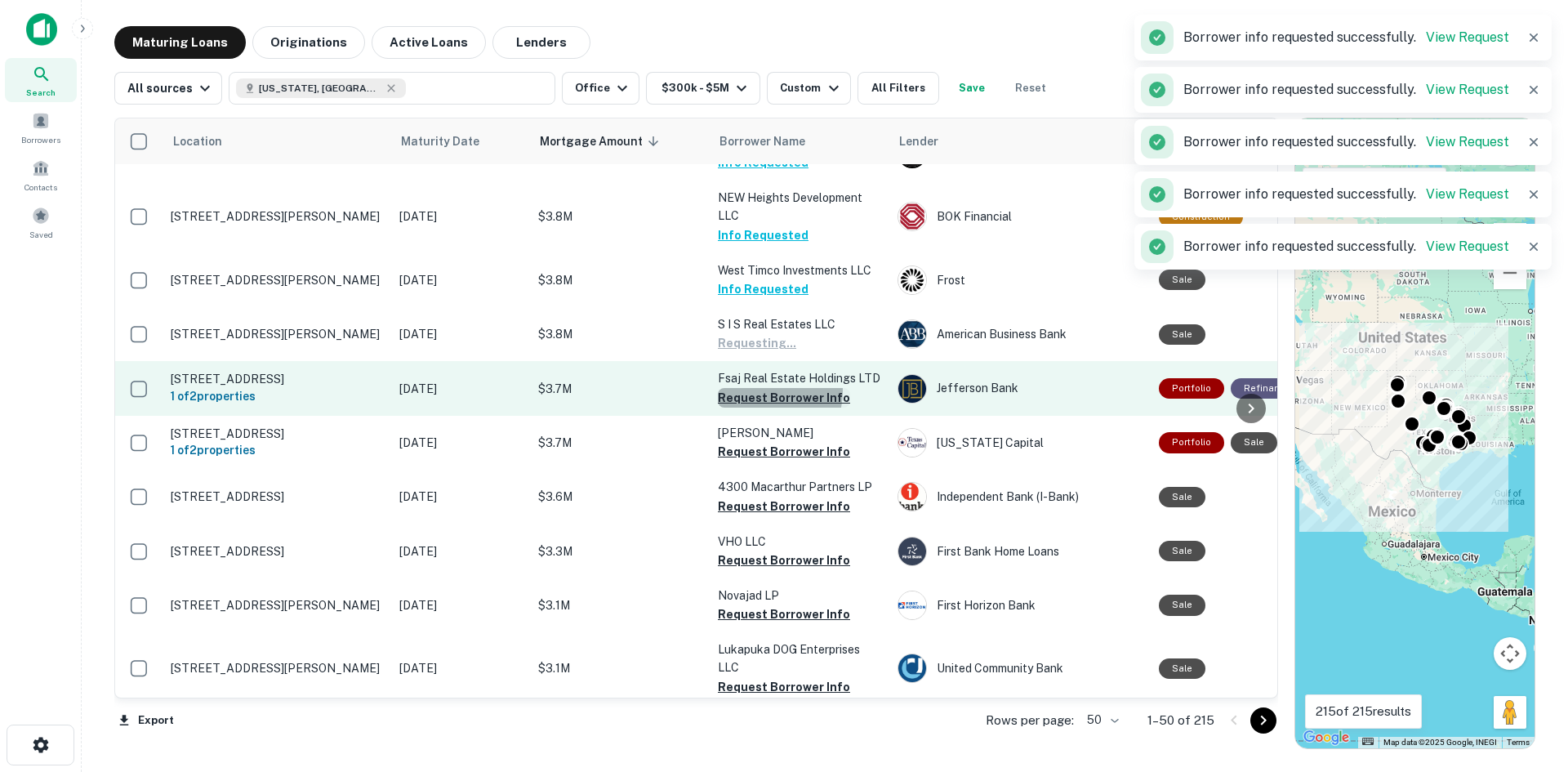
click at [765, 396] on button "Request Borrower Info" at bounding box center [784, 397] width 132 height 19
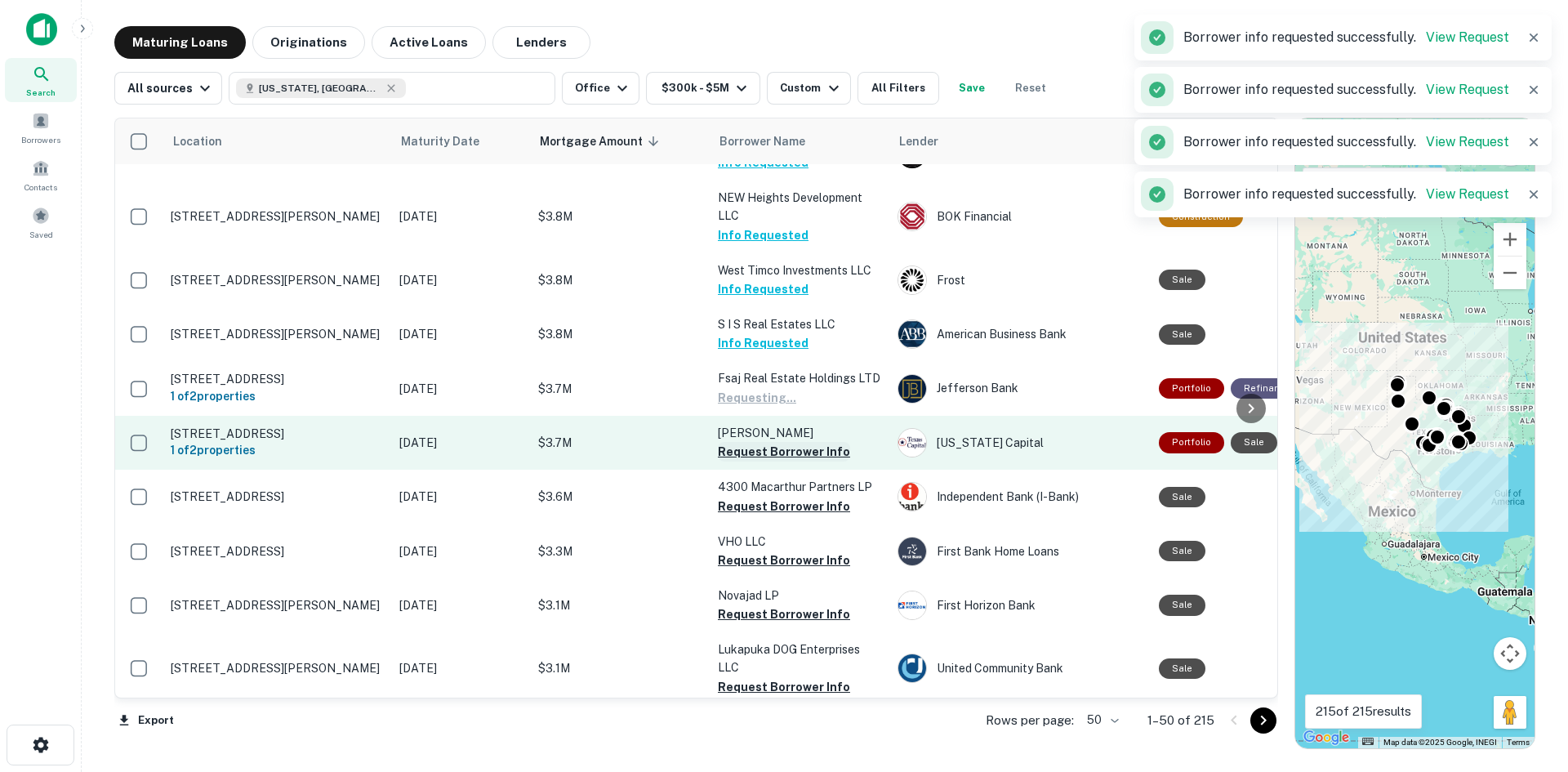
click at [768, 462] on button "Request Borrower Info" at bounding box center [784, 452] width 132 height 19
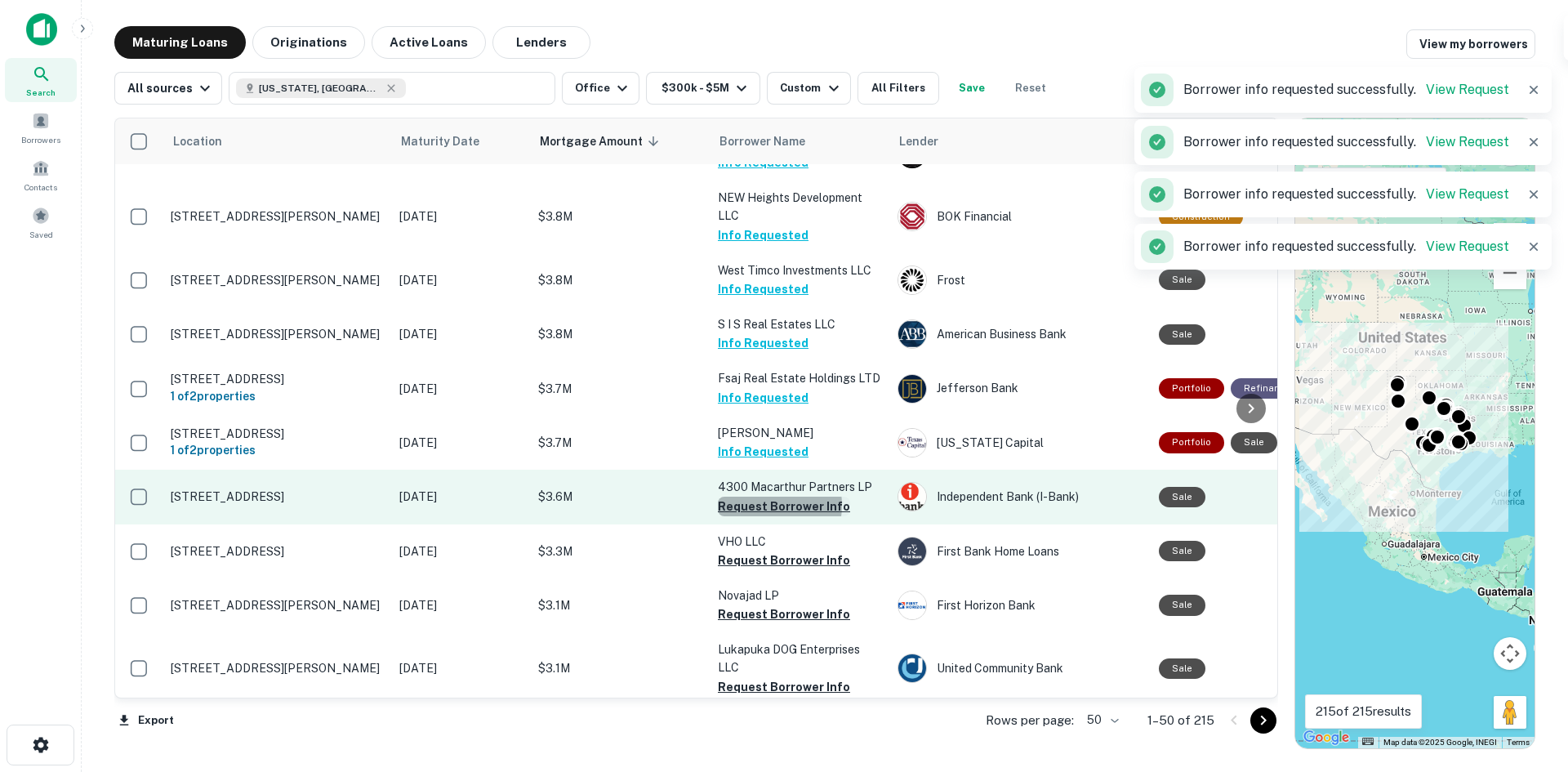
click at [769, 516] on button "Request Borrower Info" at bounding box center [784, 506] width 132 height 19
